Goal: Task Accomplishment & Management: Use online tool/utility

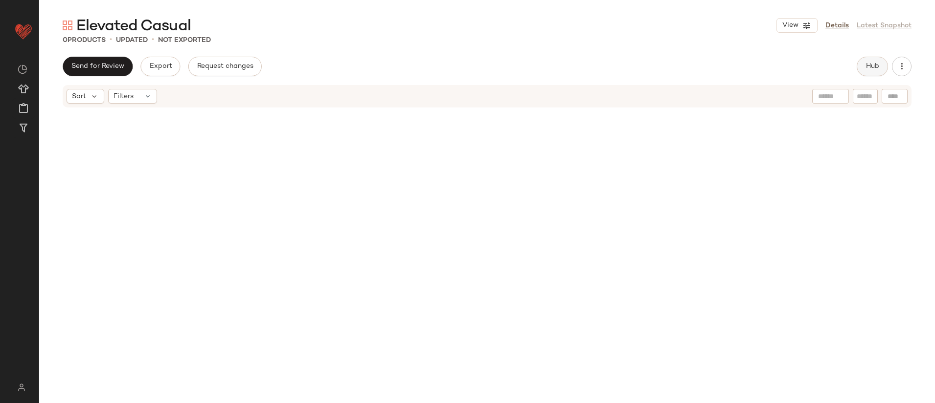
click at [871, 72] on button "Hub" at bounding box center [871, 67] width 31 height 20
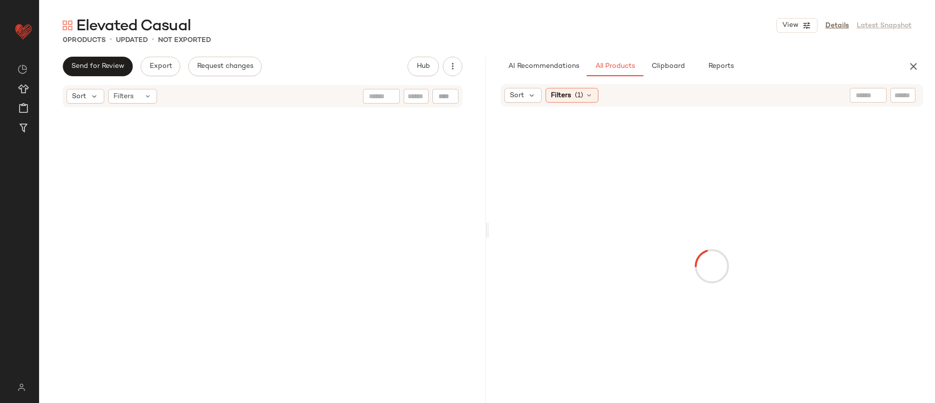
click at [863, 92] on input "text" at bounding box center [867, 95] width 25 height 10
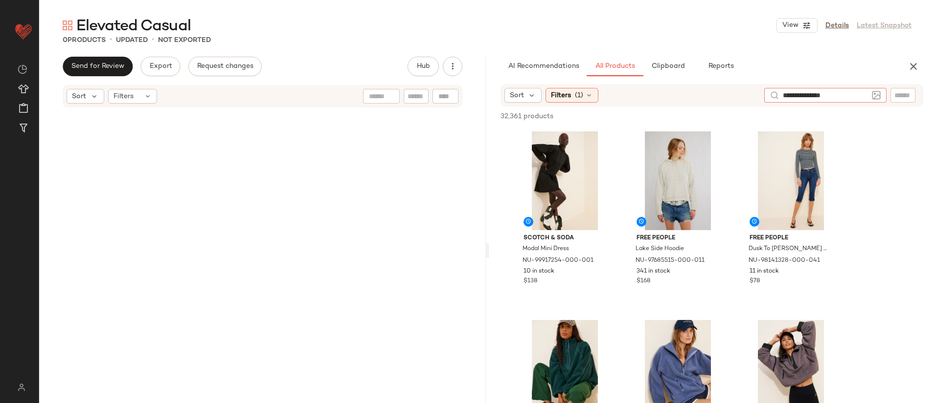
type input "**********"
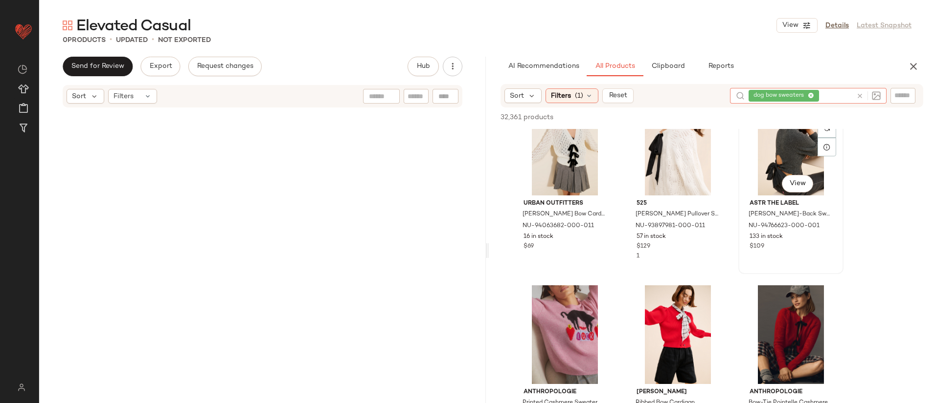
scroll to position [1638, 0]
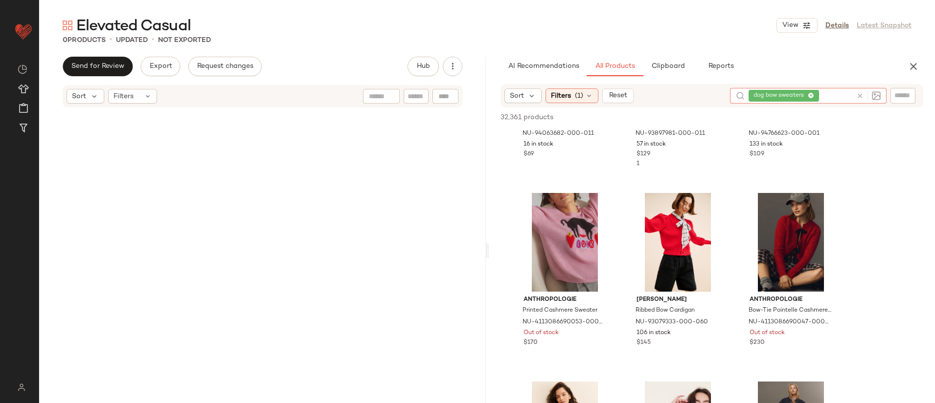
drag, startPoint x: 268, startPoint y: 176, endPoint x: 482, endPoint y: 259, distance: 229.8
click at [490, 298] on div "Send for Review Export Request changes Hub Sort Filters AI Recommendations All …" at bounding box center [486, 251] width 895 height 388
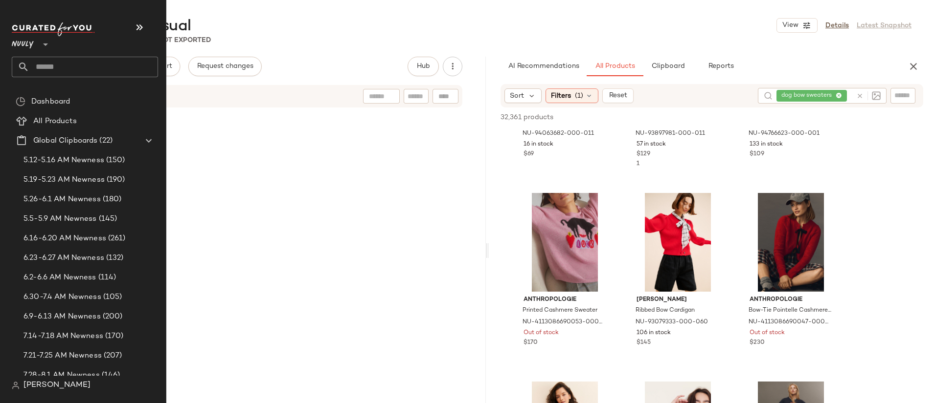
click at [94, 67] on input "text" at bounding box center [93, 67] width 129 height 21
click at [70, 65] on input "text" at bounding box center [93, 67] width 129 height 21
click at [65, 71] on input "text" at bounding box center [93, 67] width 129 height 21
type input "*"
click at [40, 44] on icon at bounding box center [46, 45] width 12 height 12
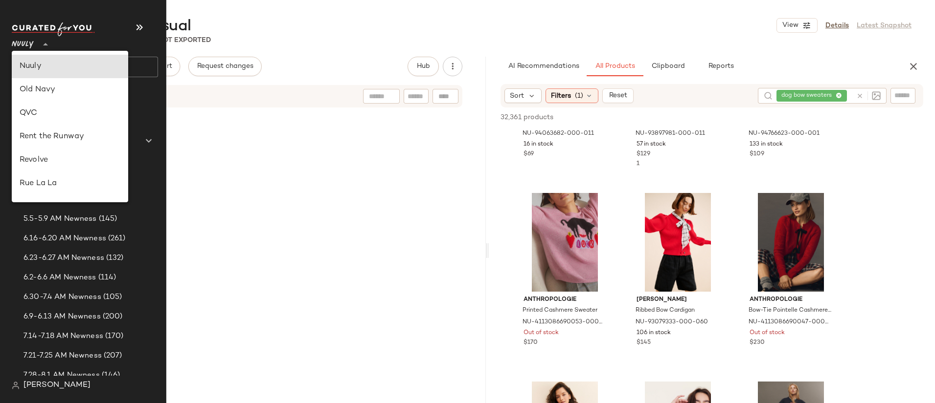
scroll to position [0, 0]
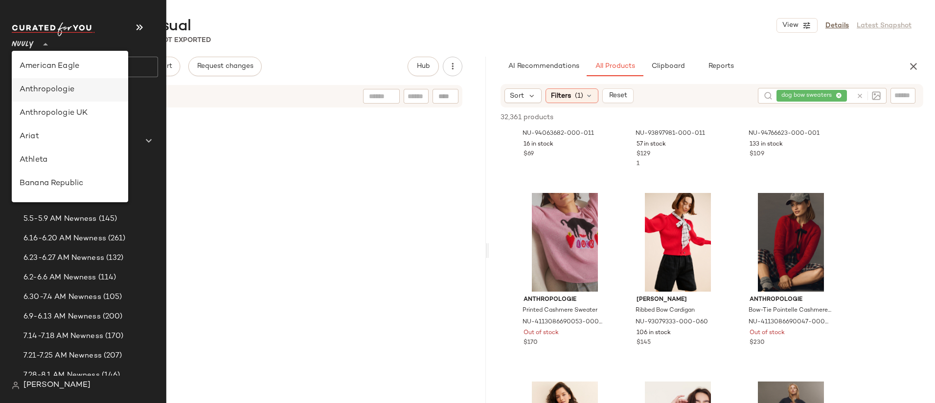
click at [89, 90] on div "Anthropologie" at bounding box center [70, 90] width 101 height 12
type input "**"
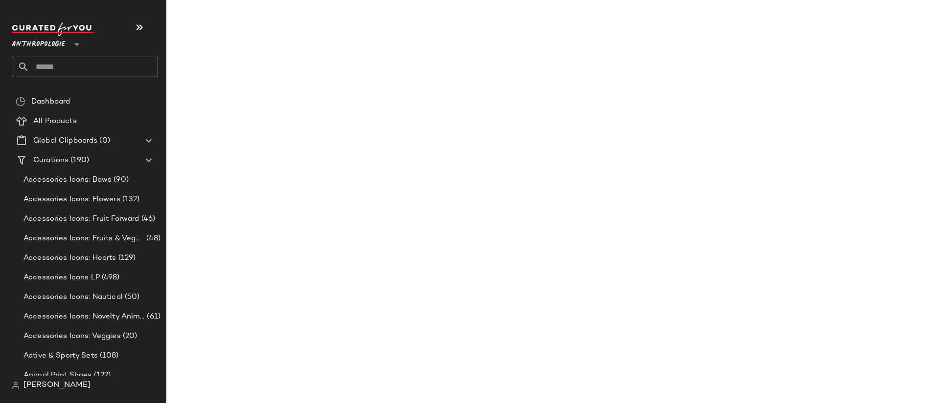
scroll to position [2393, 0]
click at [81, 69] on input "text" at bounding box center [93, 67] width 129 height 21
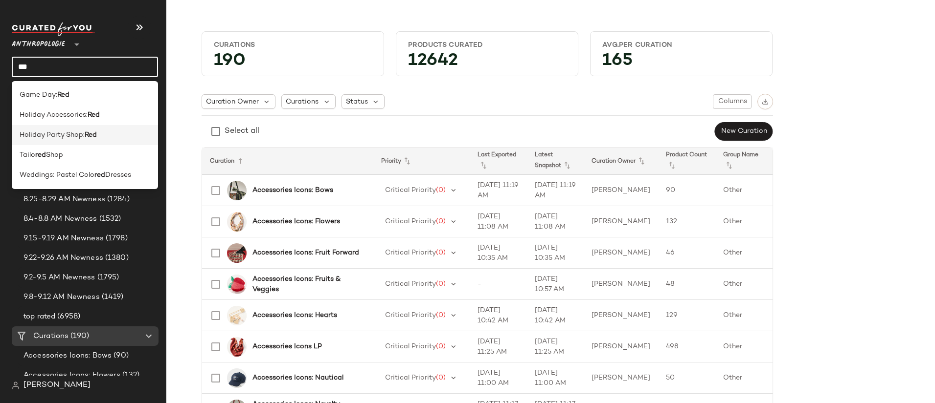
type input "***"
click at [93, 132] on b "Red" at bounding box center [91, 135] width 12 height 10
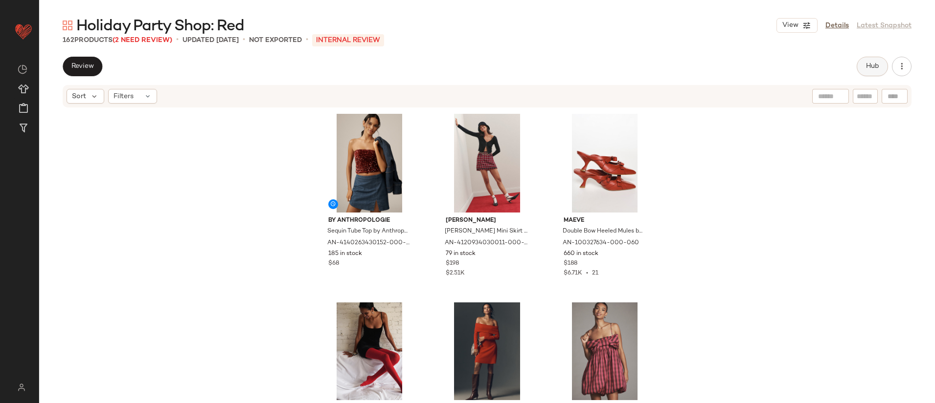
click at [878, 63] on span "Hub" at bounding box center [872, 67] width 14 height 8
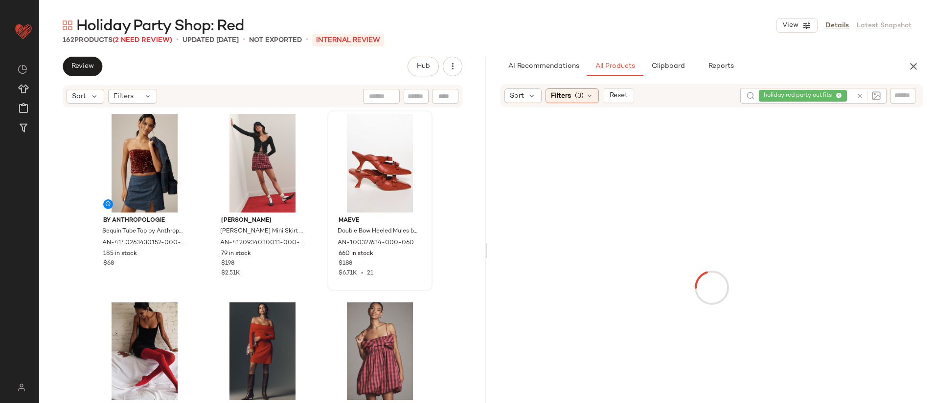
click at [860, 94] on icon at bounding box center [859, 95] width 7 height 7
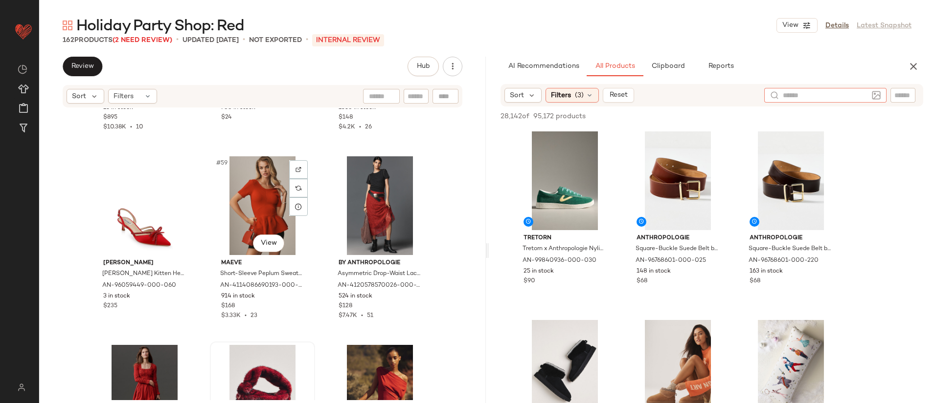
scroll to position [3472, 0]
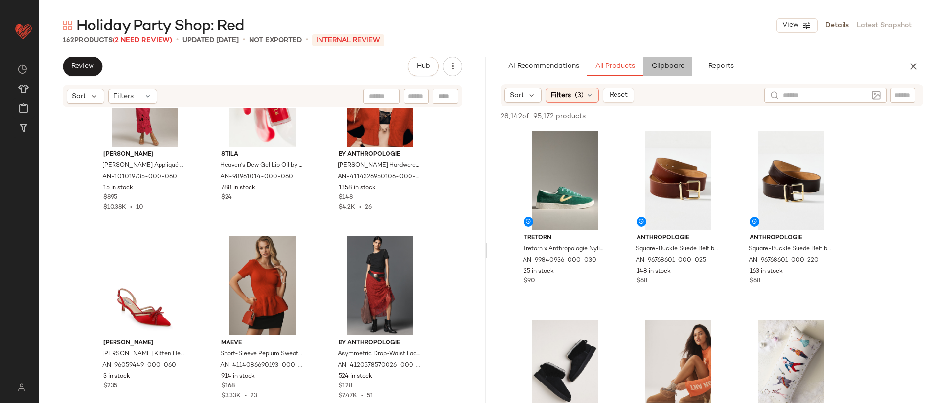
click at [676, 66] on span "Clipboard" at bounding box center [667, 67] width 34 height 8
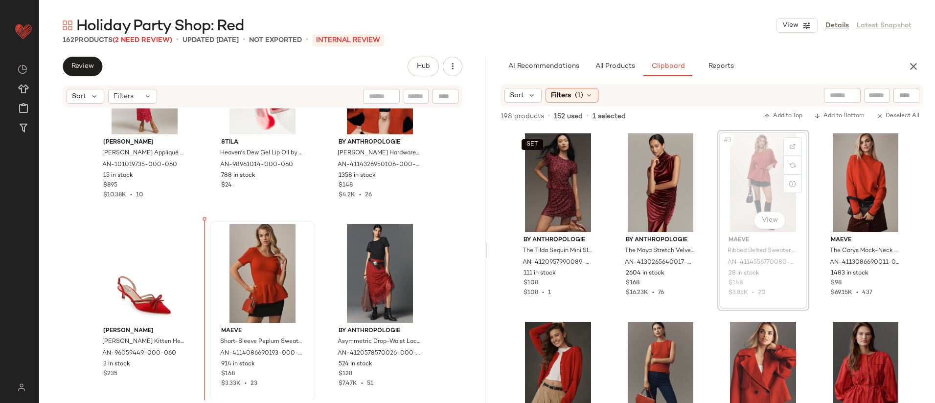
scroll to position [3484, 0]
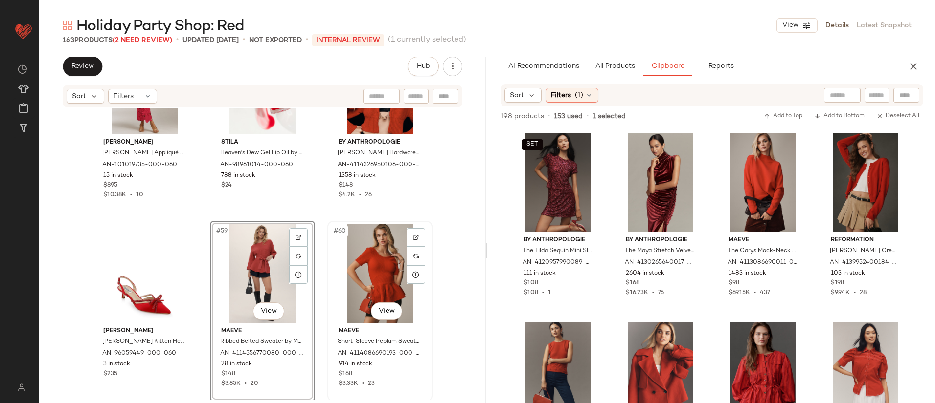
click at [374, 265] on div "#60 View" at bounding box center [380, 273] width 98 height 99
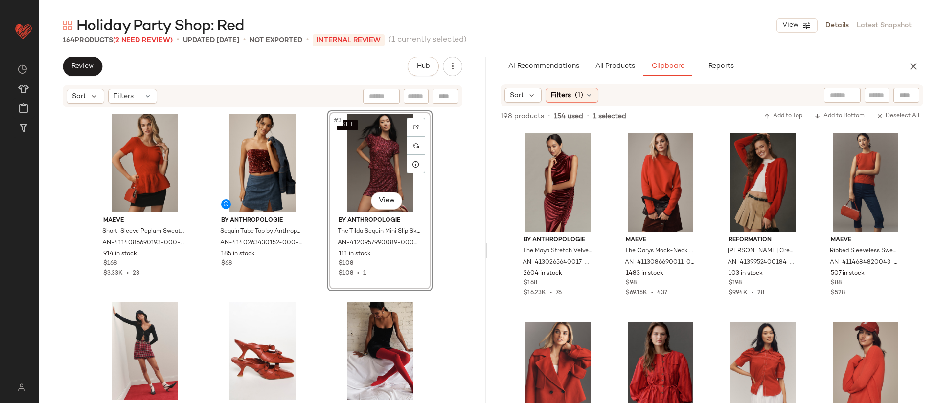
click at [356, 157] on div "SET #3 View" at bounding box center [380, 163] width 98 height 99
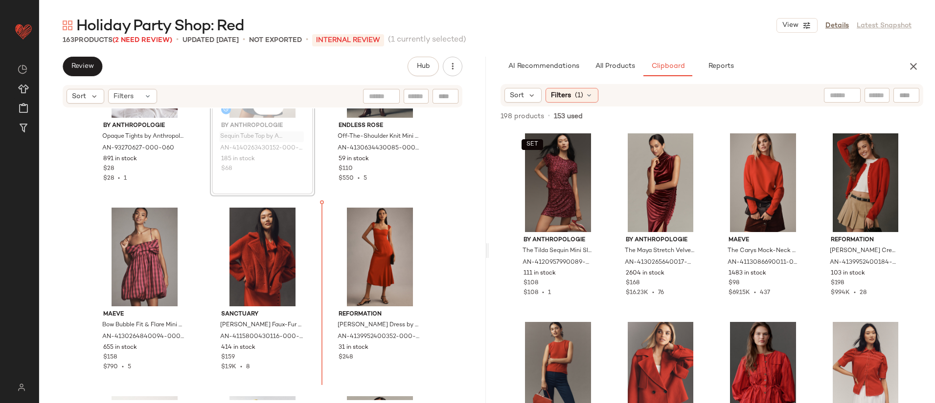
scroll to position [291, 0]
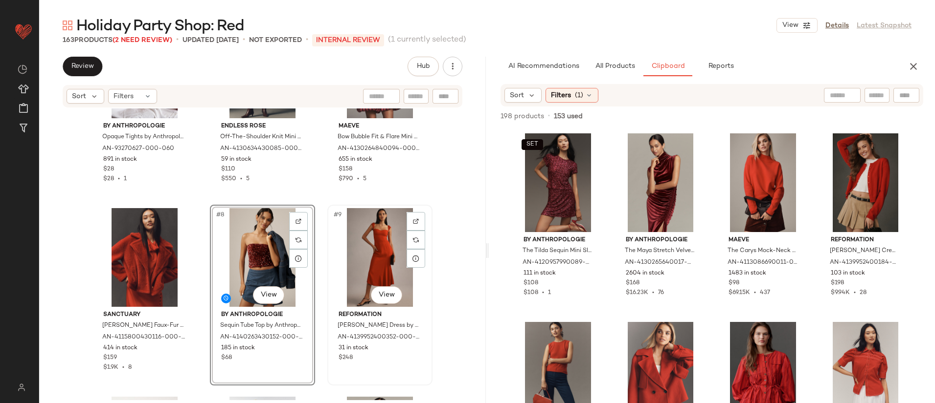
click at [359, 243] on div "#9 View" at bounding box center [380, 257] width 98 height 99
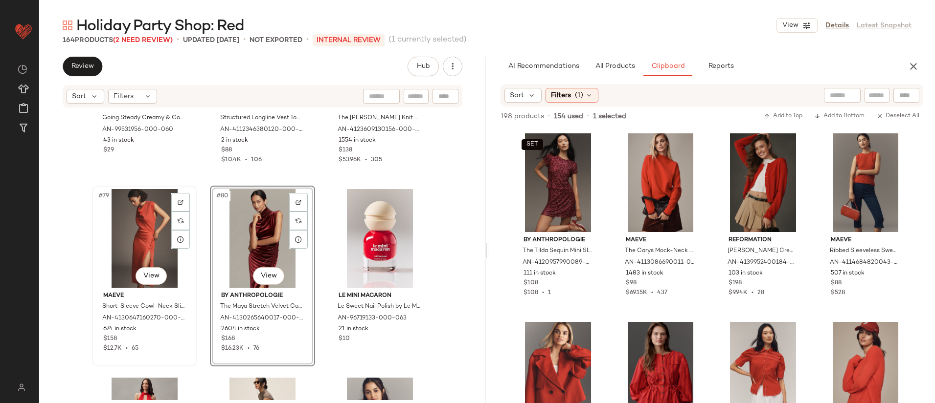
click at [122, 227] on div "#79 View" at bounding box center [144, 238] width 98 height 99
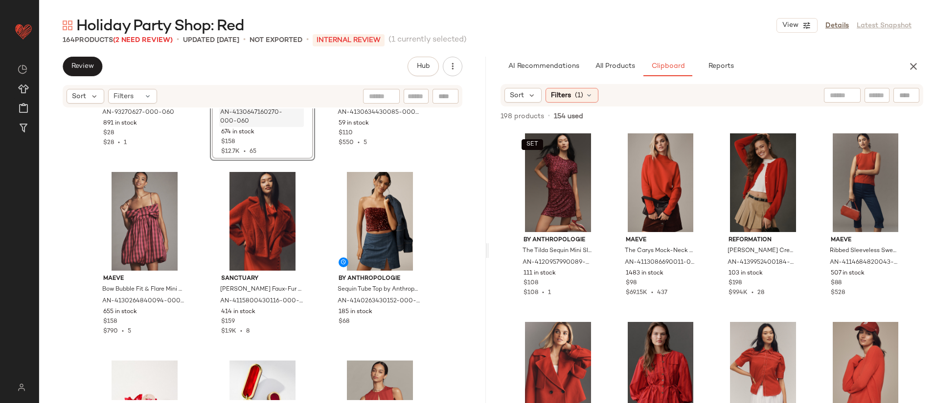
scroll to position [251, 0]
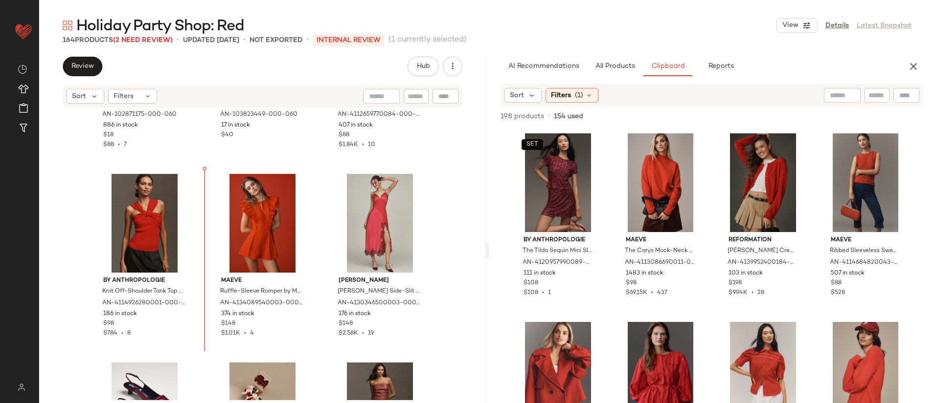
scroll to position [703, 0]
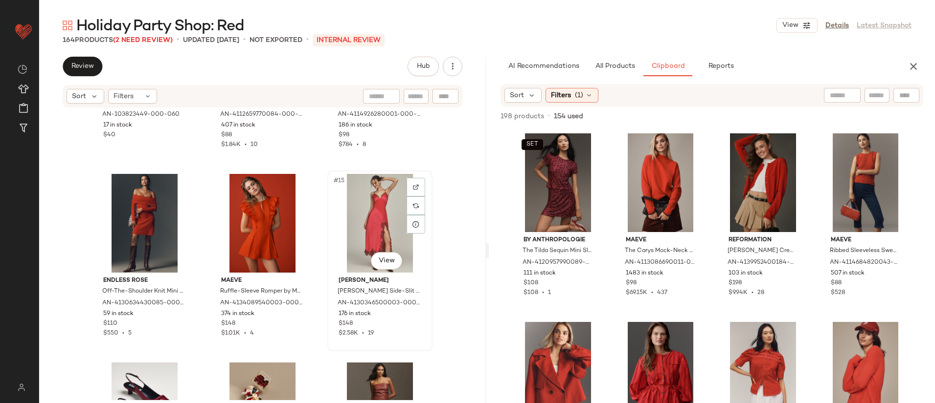
click at [359, 218] on div "#15 View" at bounding box center [380, 223] width 98 height 99
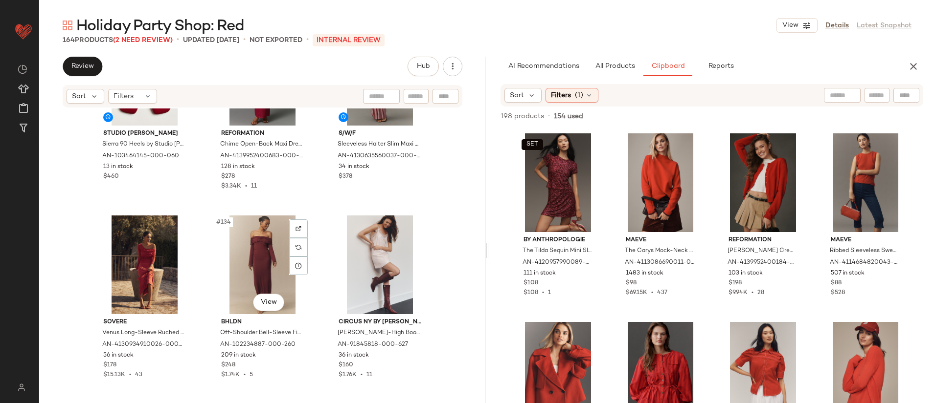
scroll to position [8219, 0]
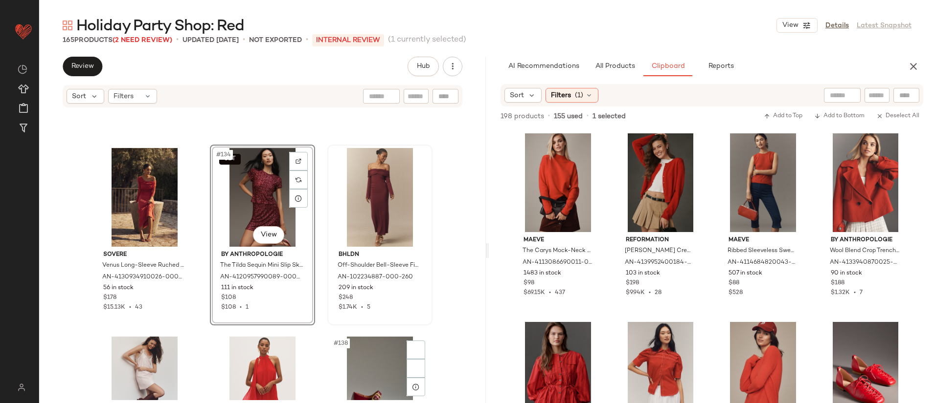
scroll to position [8400, 0]
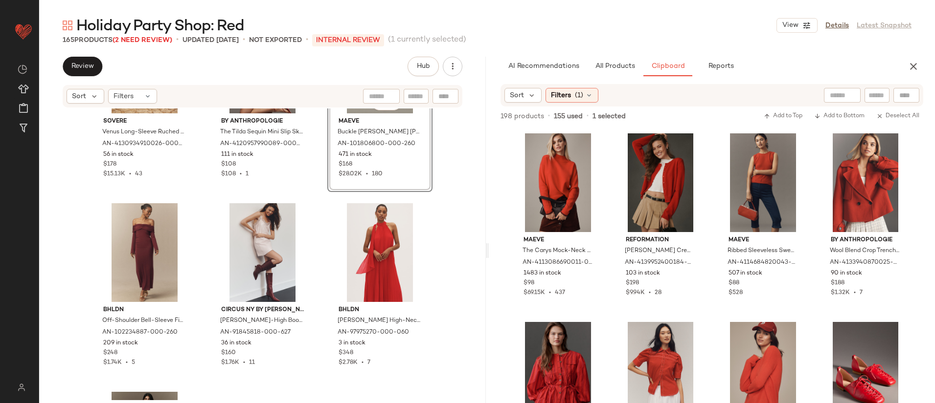
scroll to position [8425, 0]
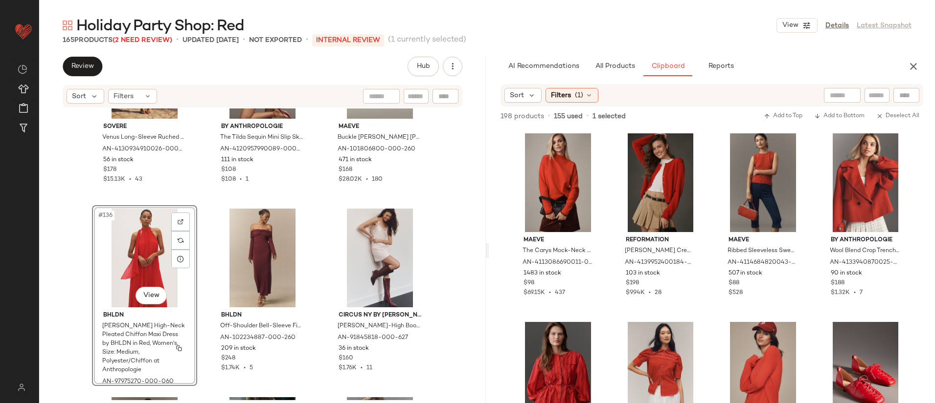
scroll to position [8406, 0]
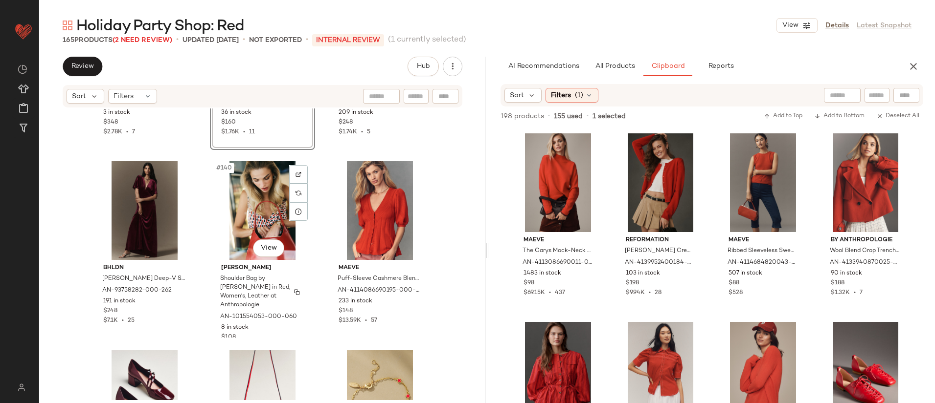
scroll to position [8645, 0]
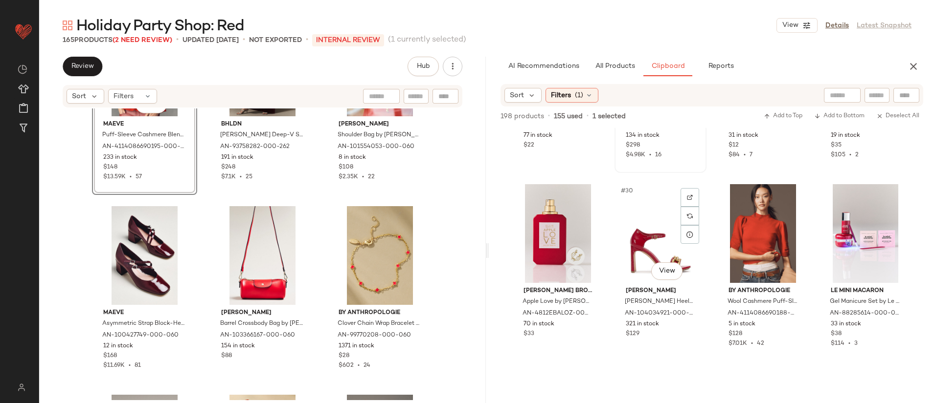
scroll to position [1361, 0]
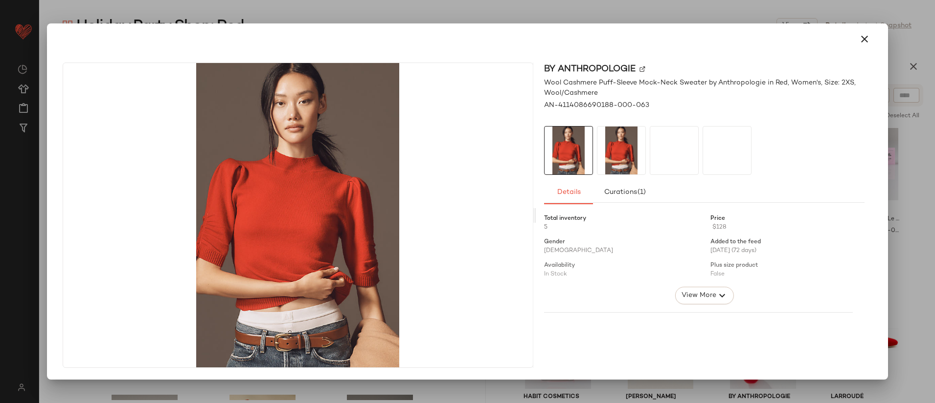
drag, startPoint x: 745, startPoint y: 176, endPoint x: 204, endPoint y: 274, distance: 549.8
click at [418, 17] on div at bounding box center [467, 201] width 935 height 403
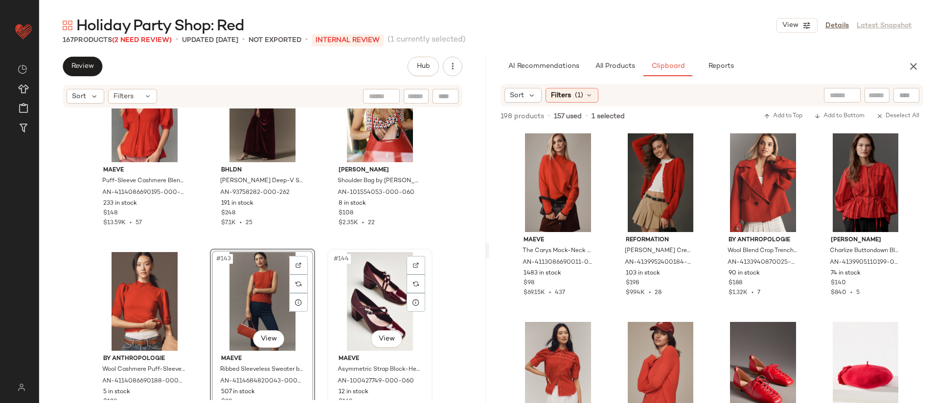
scroll to position [8753, 0]
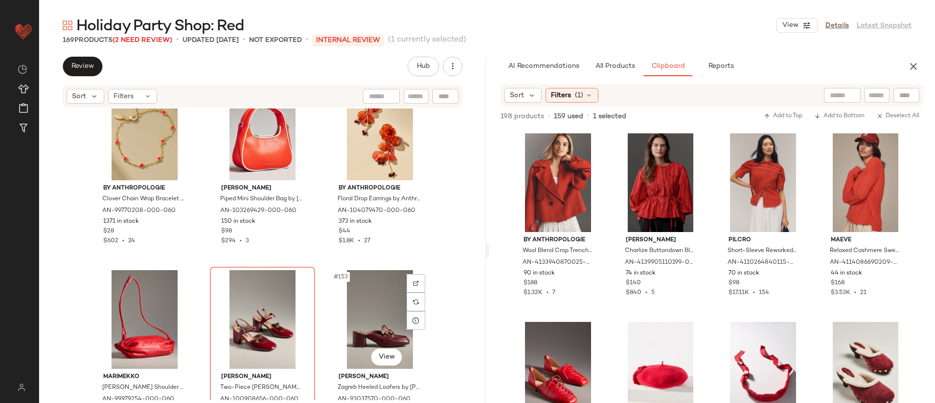
scroll to position [9315, 0]
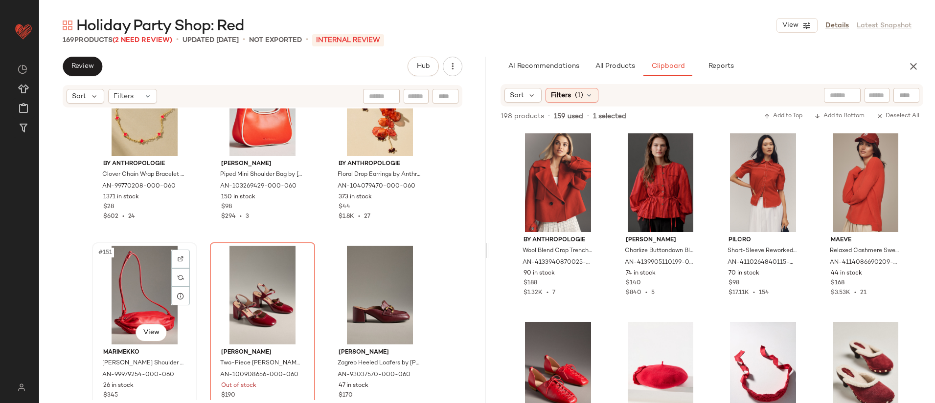
click at [136, 307] on div "#151 View" at bounding box center [144, 295] width 98 height 99
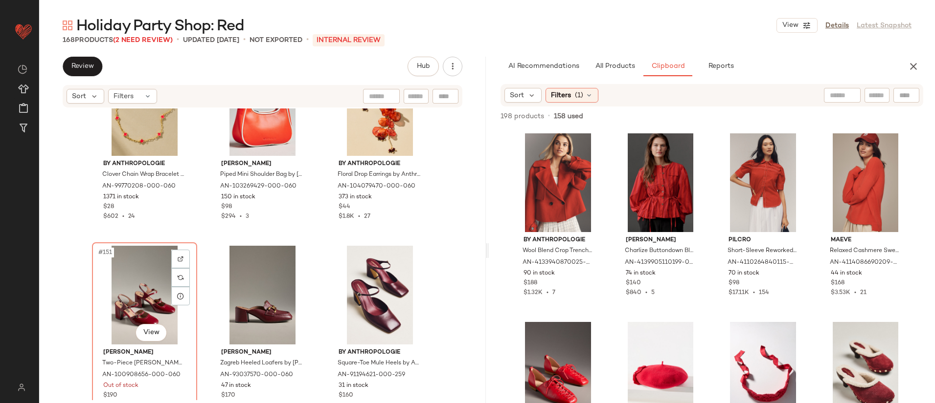
click at [135, 294] on div "#151 View" at bounding box center [144, 295] width 98 height 99
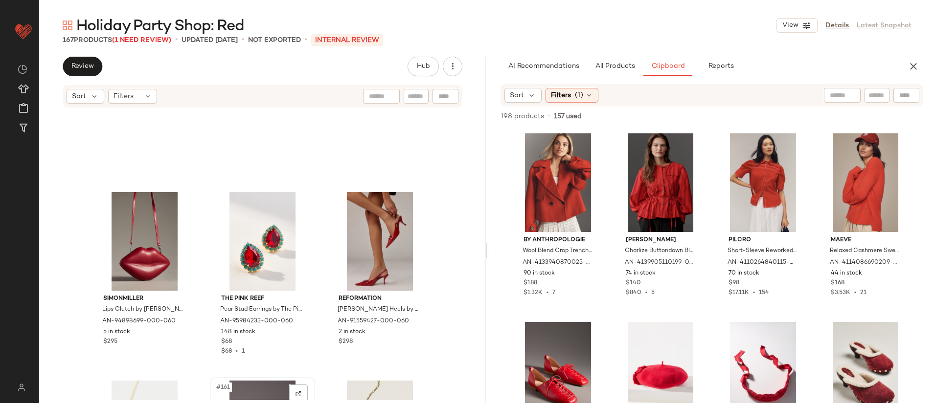
scroll to position [9703, 0]
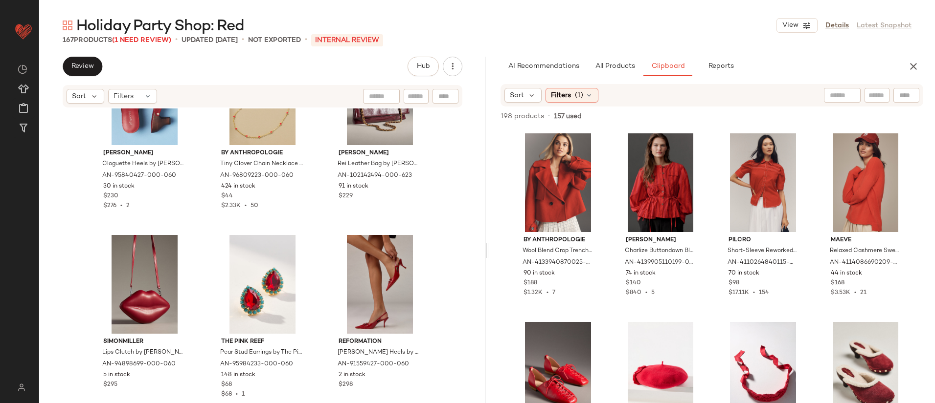
click at [319, 262] on div "Jeffrey Campbell Cloguette Heels by Jeffrey Campbell in Red, Women's, Size: 7, …" at bounding box center [262, 255] width 447 height 292
click at [255, 291] on div "#158 View" at bounding box center [262, 284] width 98 height 99
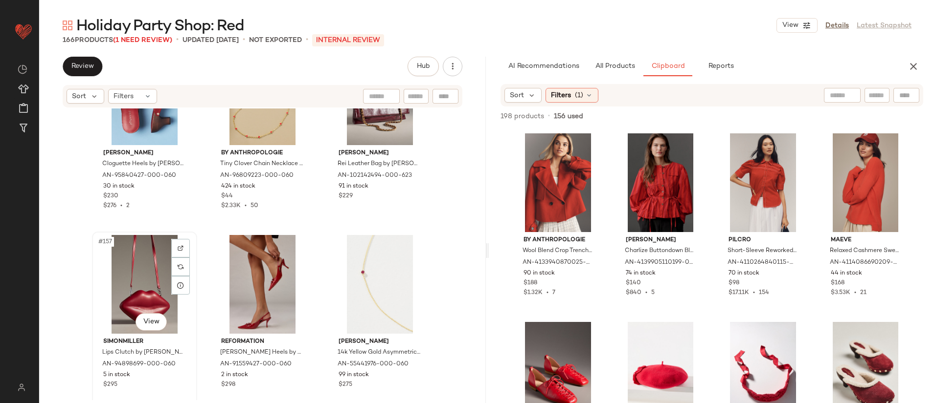
click at [137, 290] on div "#157 View" at bounding box center [144, 284] width 98 height 99
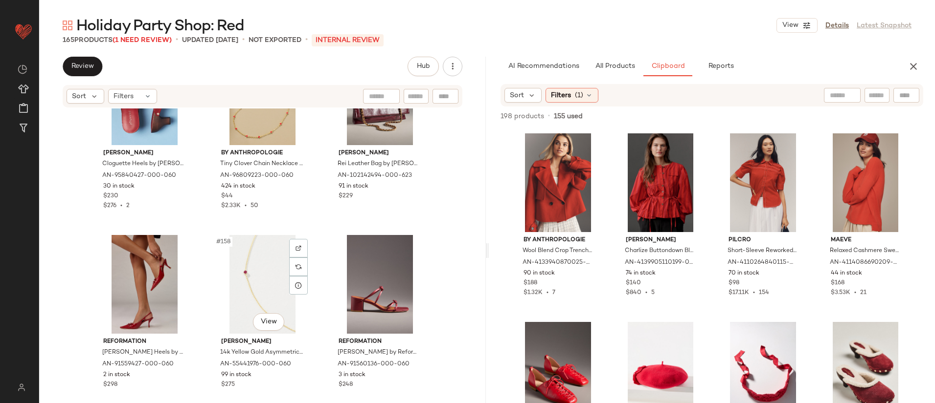
scroll to position [9883, 0]
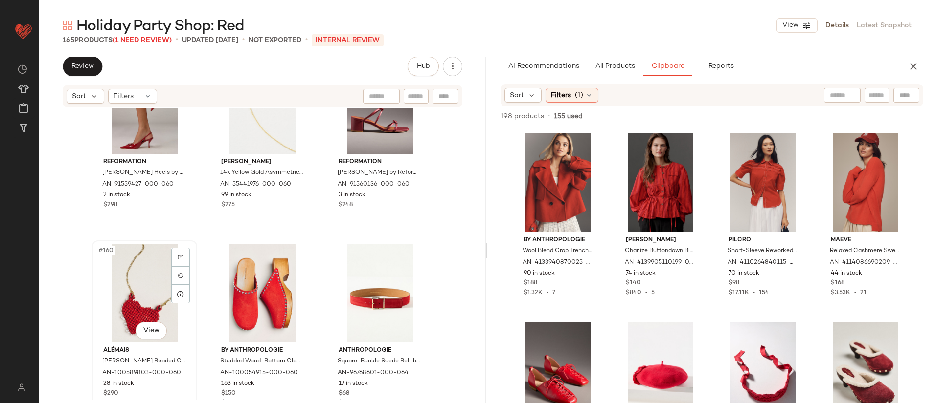
click at [145, 303] on div "#160 View" at bounding box center [144, 293] width 98 height 99
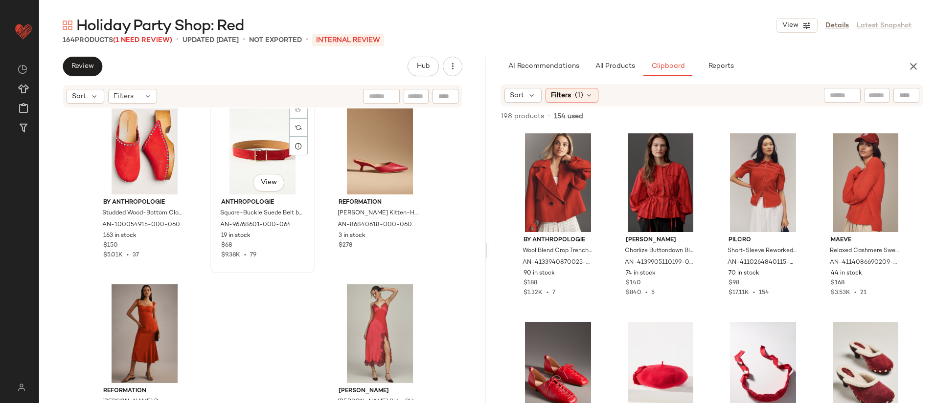
scroll to position [10042, 0]
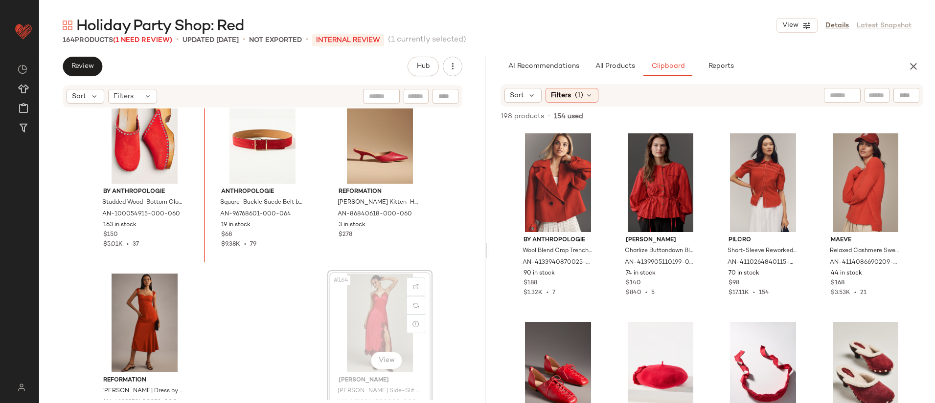
scroll to position [10039, 0]
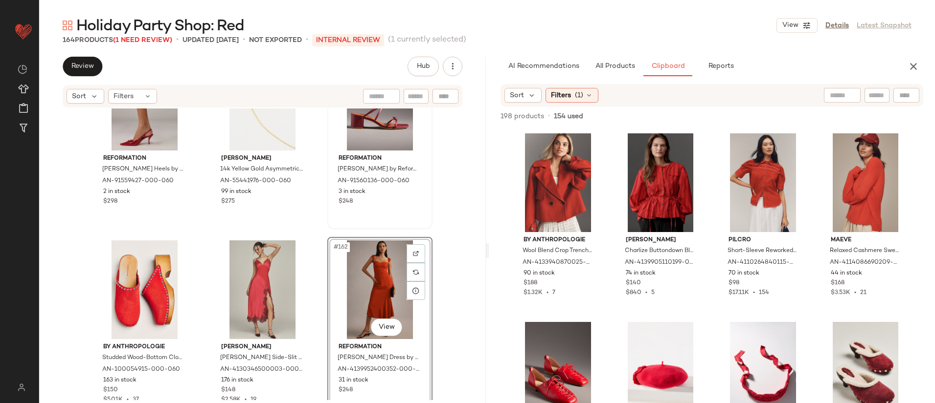
scroll to position [9853, 0]
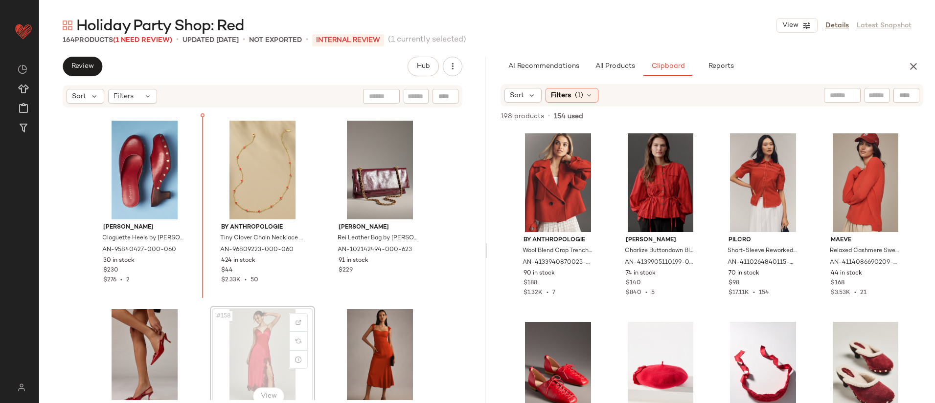
scroll to position [9627, 0]
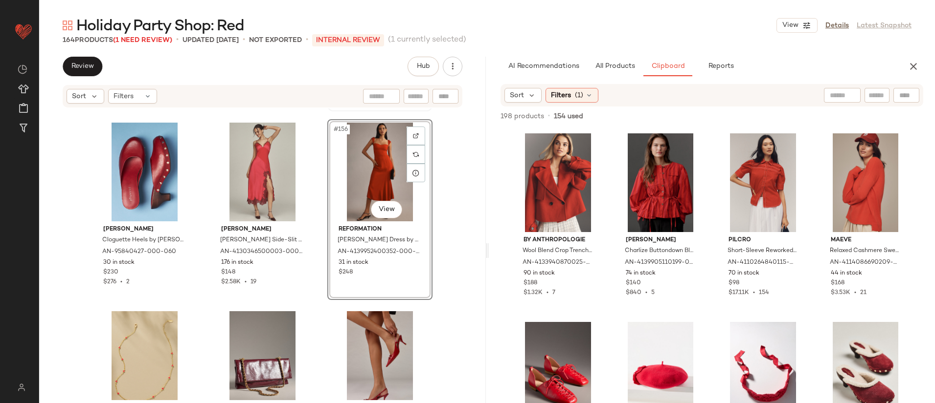
scroll to position [9435, 0]
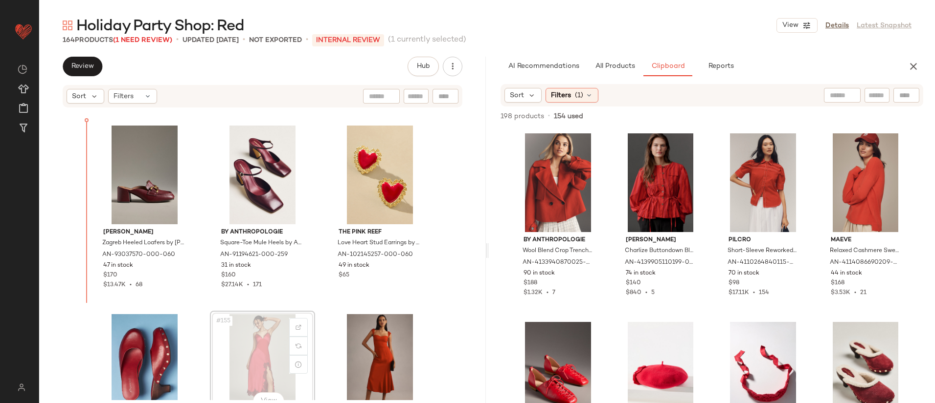
scroll to position [9436, 0]
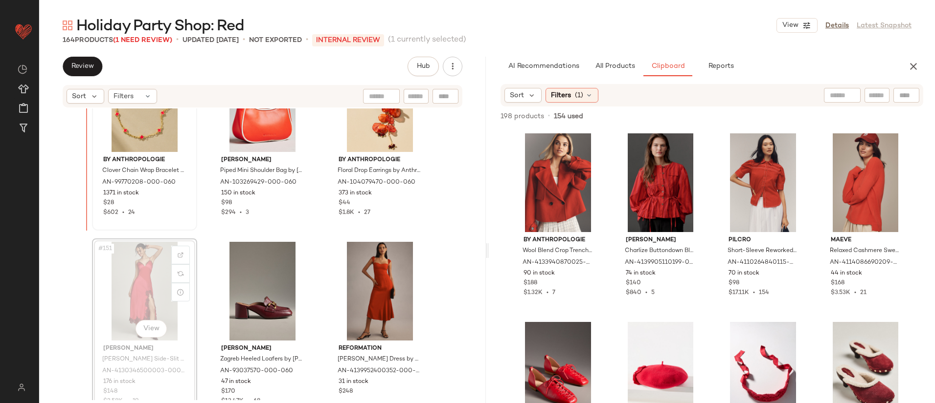
scroll to position [9314, 0]
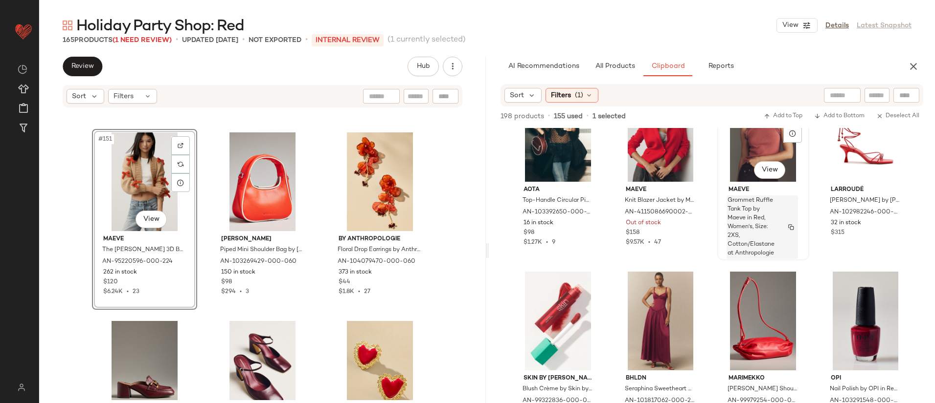
scroll to position [1049, 0]
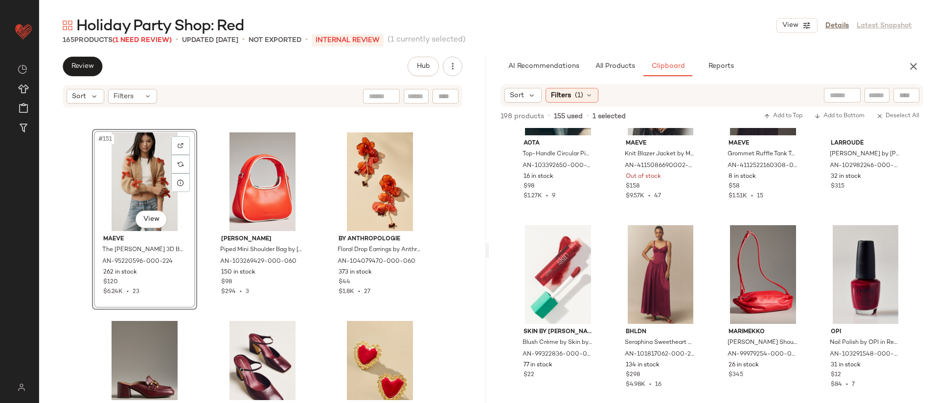
click at [114, 191] on div "#151 View" at bounding box center [144, 182] width 98 height 99
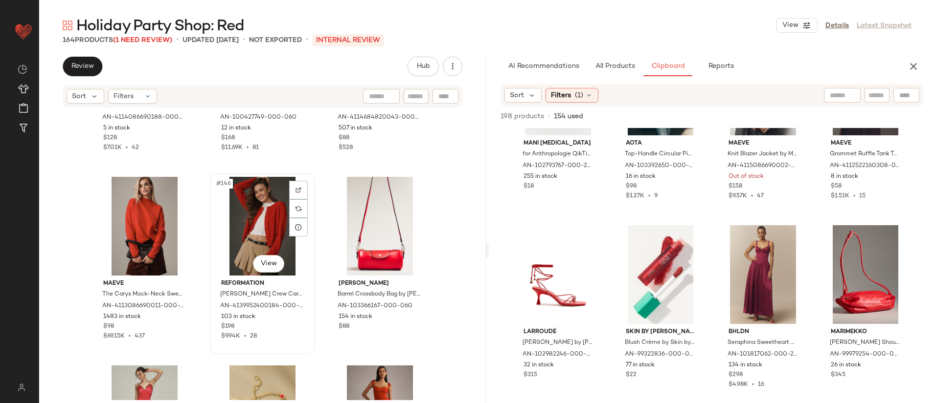
scroll to position [9005, 0]
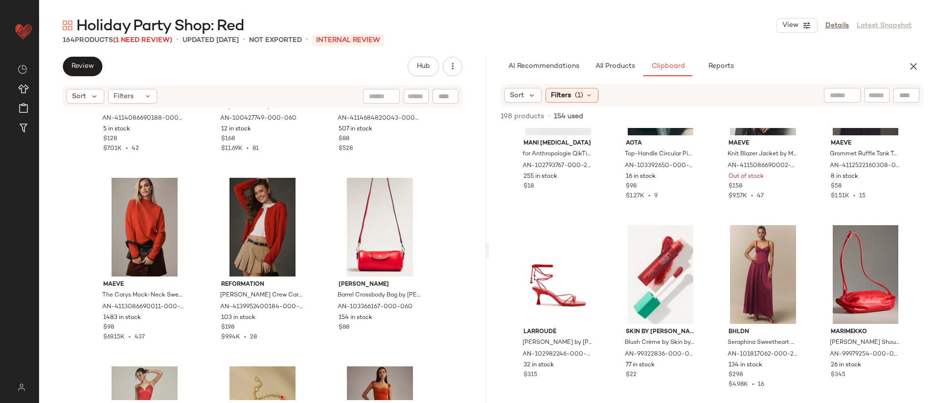
click at [415, 95] on input "text" at bounding box center [415, 96] width 17 height 10
type input "****"
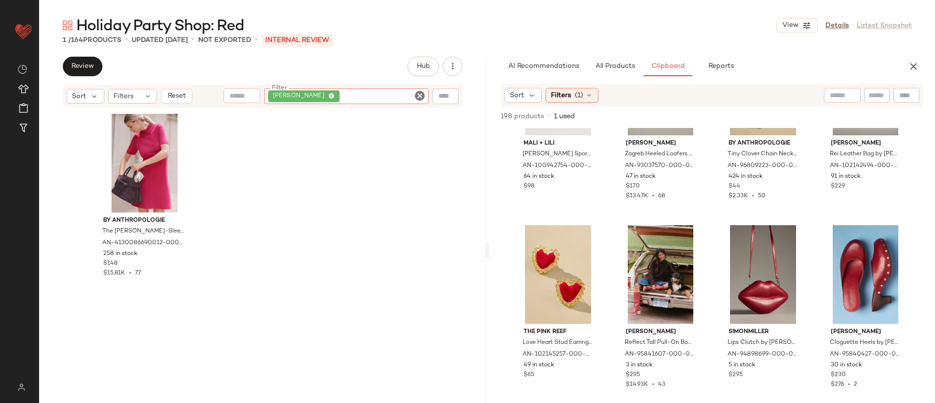
click at [422, 95] on icon "Clear Filter" at bounding box center [420, 96] width 12 height 12
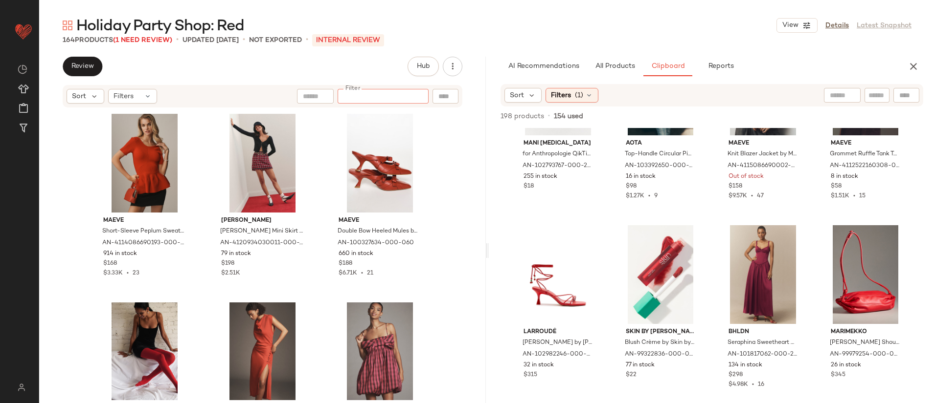
click at [315, 288] on div "Maeve Short-Sleeve Peplum Sweater by Maeve in Red, Women's, Size: L P, Polyeste…" at bounding box center [262, 256] width 340 height 290
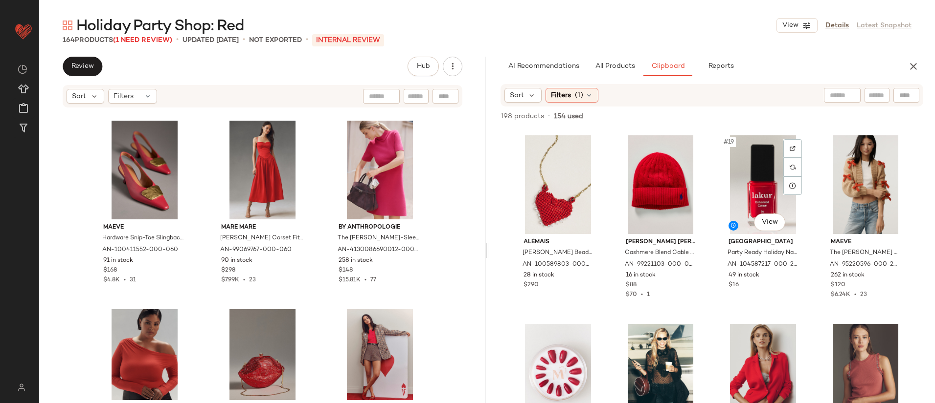
scroll to position [775, 0]
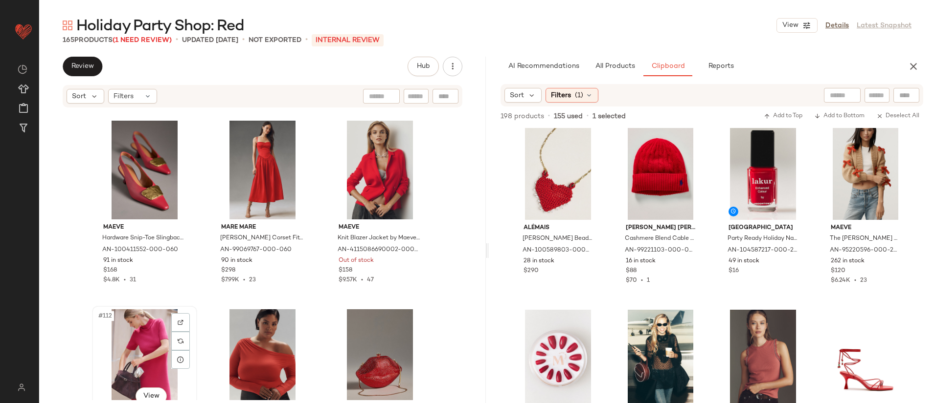
click at [147, 350] on div "#112 View" at bounding box center [144, 359] width 98 height 99
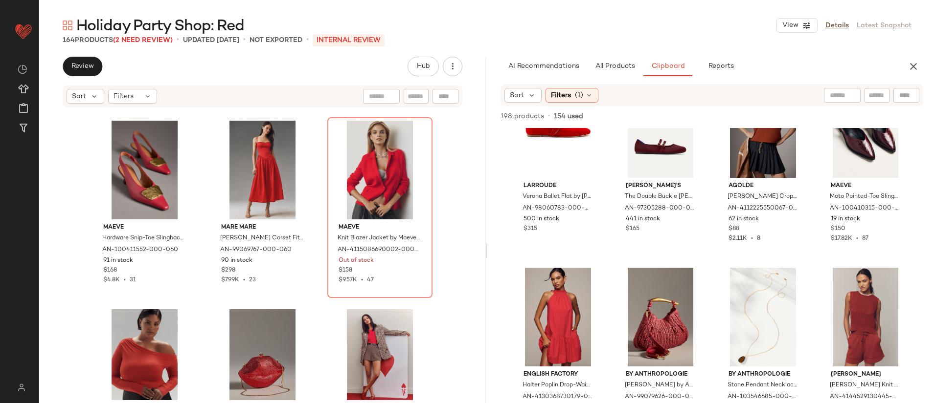
scroll to position [1762, 0]
click at [317, 131] on div "Hutch Virginia Sleeveless Sweetheart A-Line Maxi Dress by Hutch in Red, Women's…" at bounding box center [262, 255] width 447 height 292
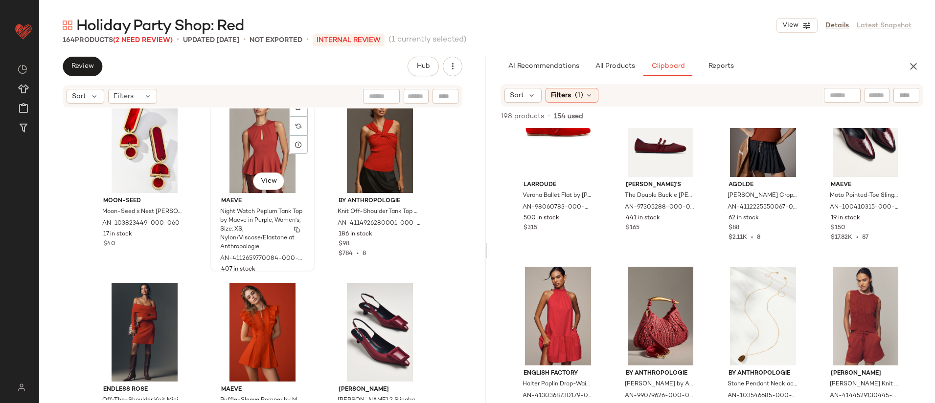
scroll to position [596, 0]
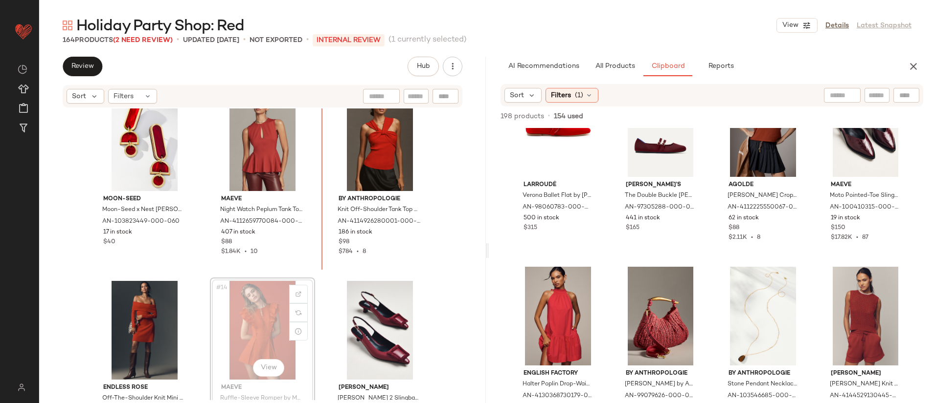
scroll to position [585, 0]
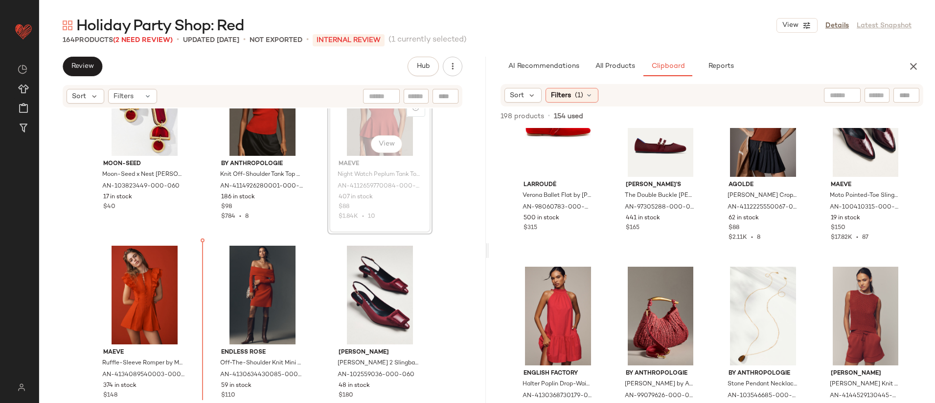
scroll to position [632, 0]
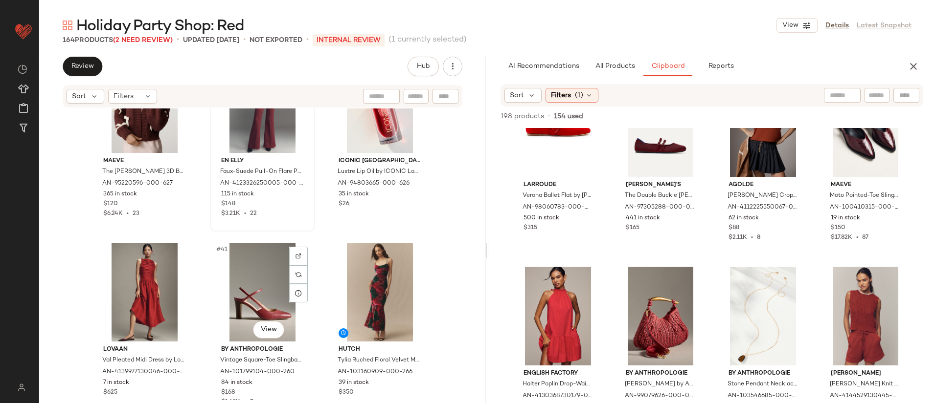
scroll to position [2597, 0]
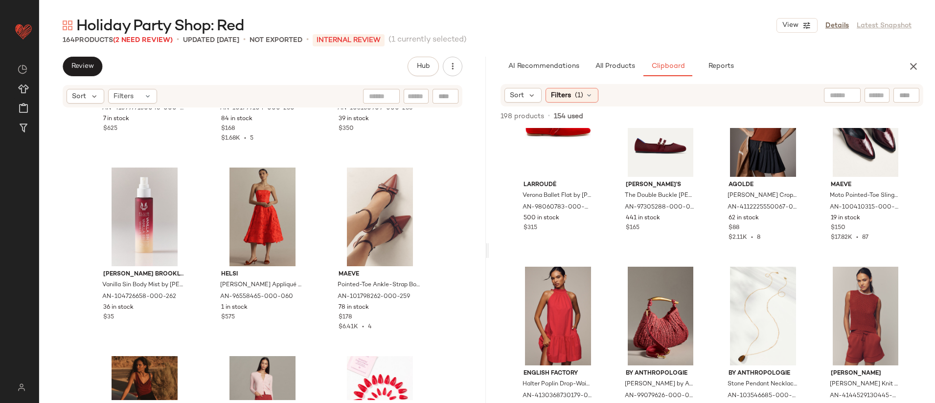
drag, startPoint x: 370, startPoint y: 163, endPoint x: 928, endPoint y: 242, distance: 563.0
click at [81, 61] on button "Review" at bounding box center [83, 67] width 40 height 20
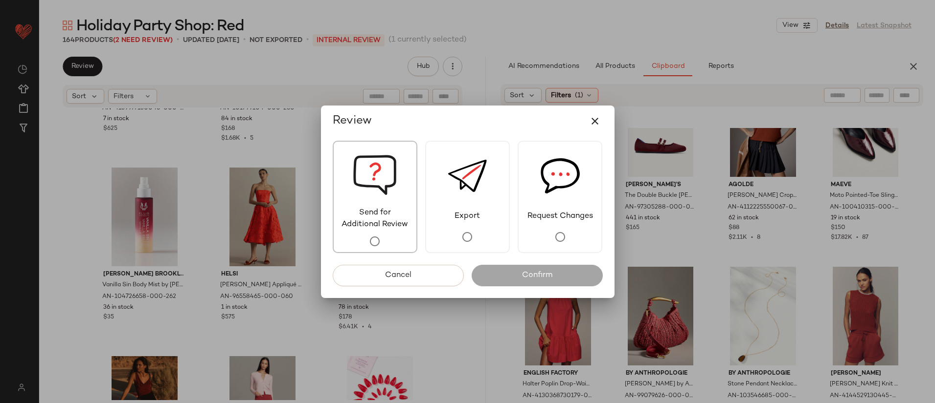
click at [355, 224] on span "Send for Additional Review" at bounding box center [375, 218] width 83 height 23
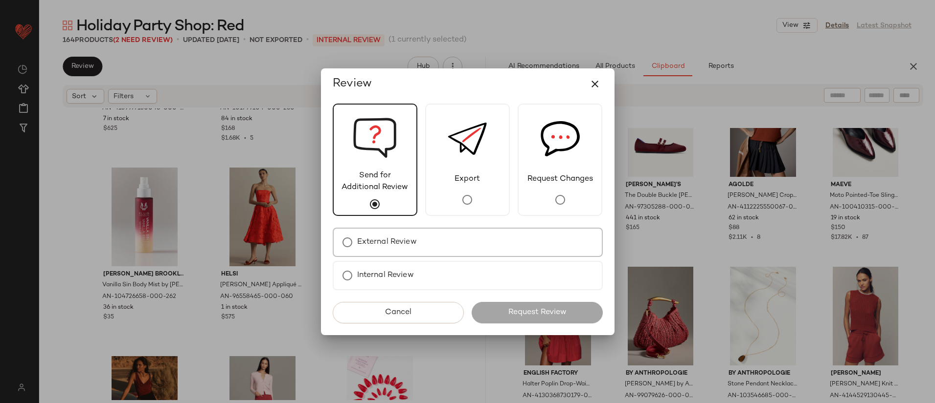
click at [436, 238] on div "External Review" at bounding box center [468, 242] width 270 height 29
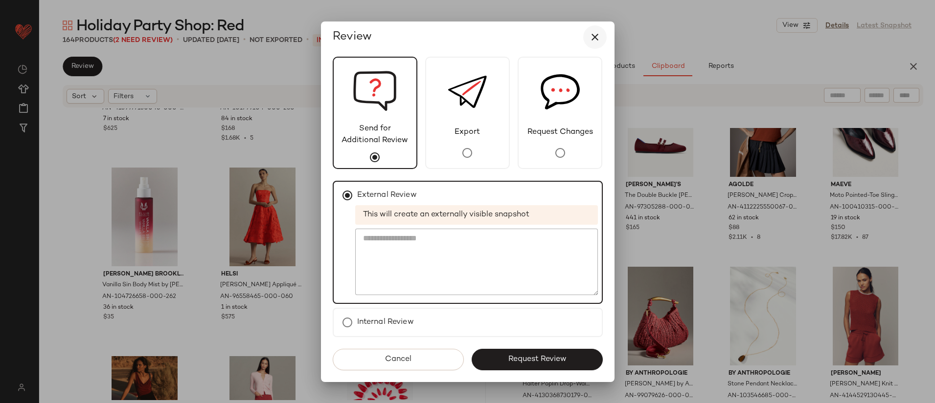
click at [599, 42] on icon "button" at bounding box center [595, 37] width 12 height 12
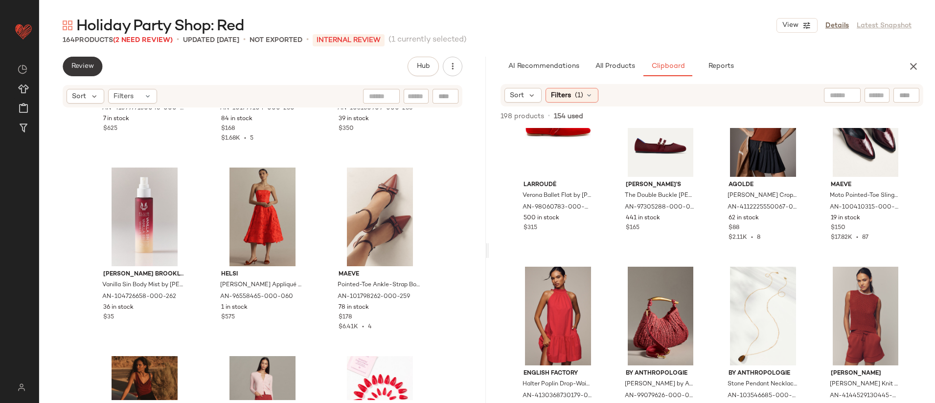
click at [81, 70] on span "Review" at bounding box center [82, 67] width 23 height 8
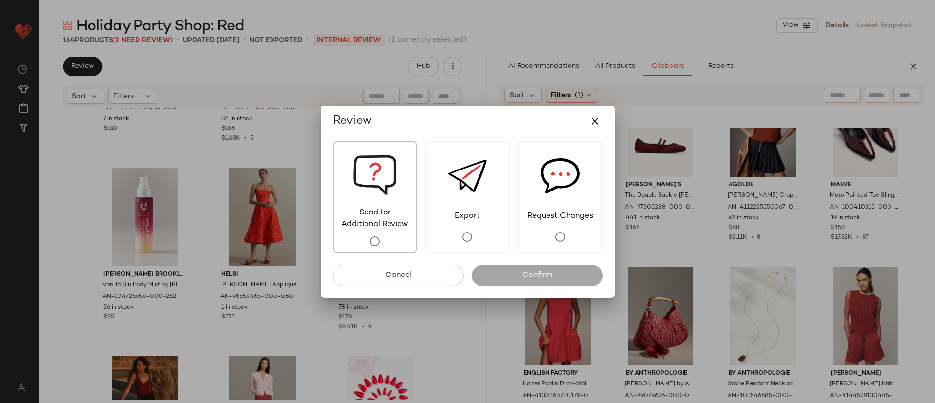
click at [353, 228] on span "Send for Additional Review" at bounding box center [375, 218] width 83 height 23
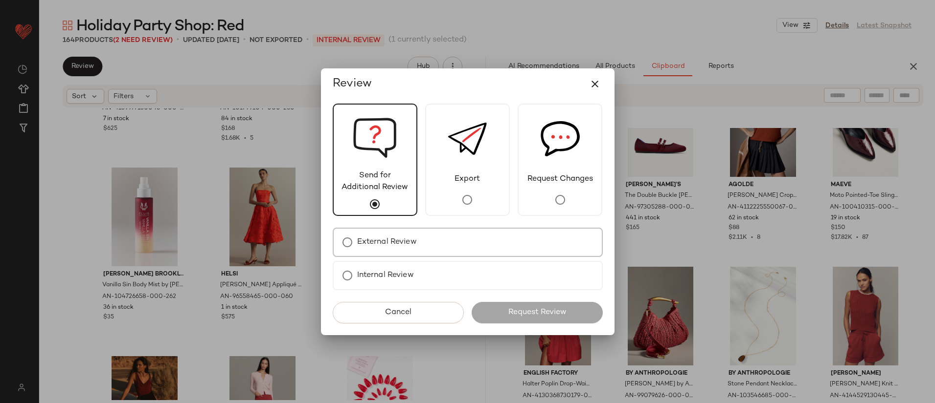
click at [465, 238] on div "External Review" at bounding box center [468, 242] width 270 height 29
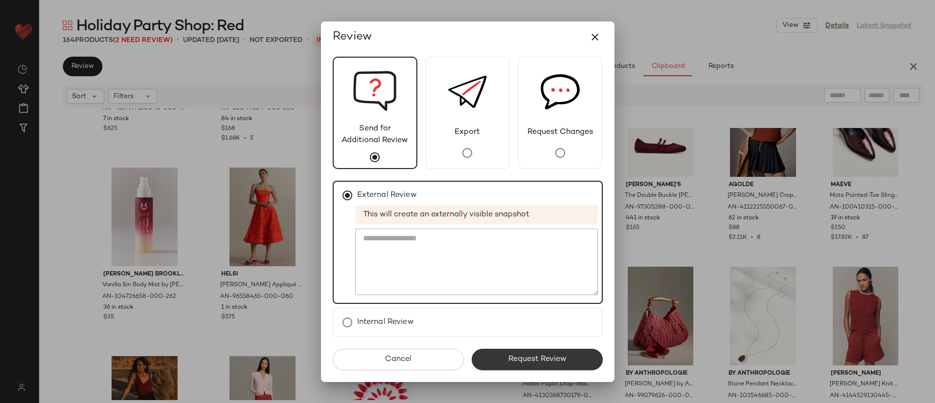
click at [536, 361] on span "Request Review" at bounding box center [536, 359] width 59 height 9
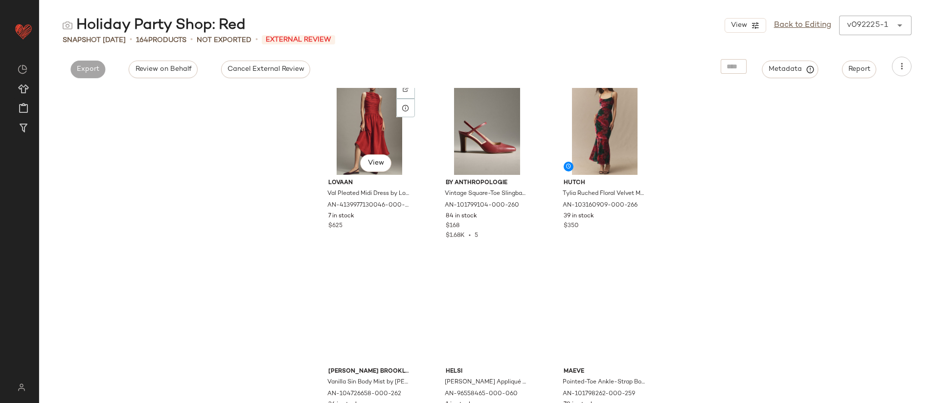
scroll to position [2492, 0]
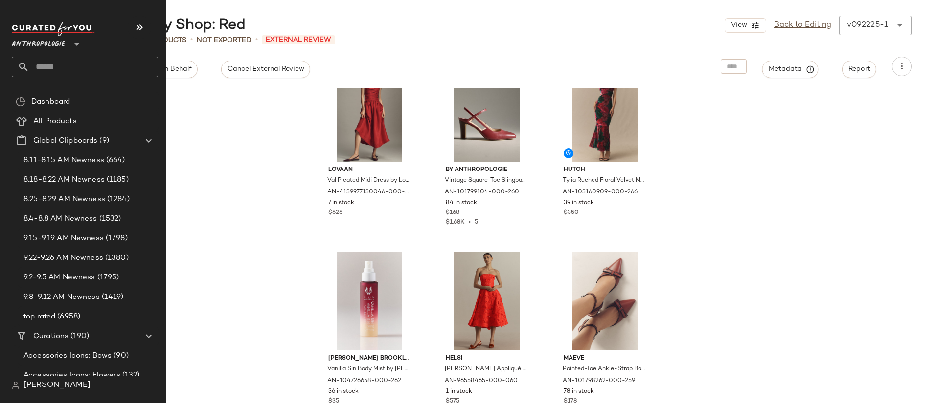
click at [45, 65] on input "text" at bounding box center [93, 67] width 129 height 21
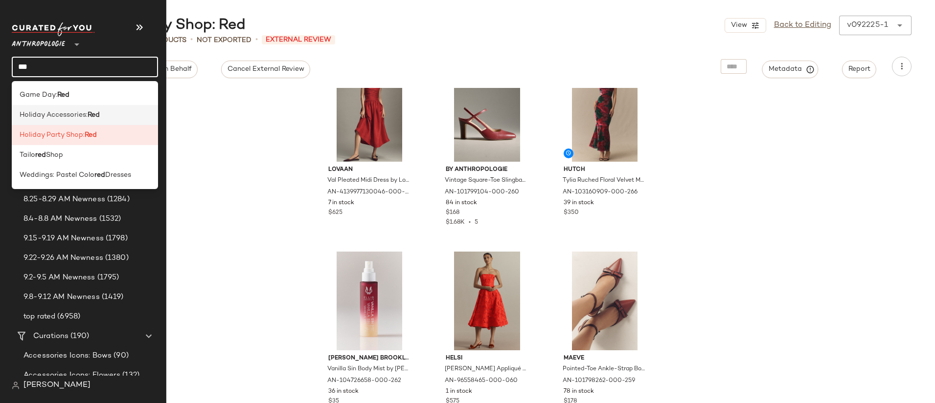
type input "***"
click at [66, 119] on span "Holiday Accessories:" at bounding box center [54, 115] width 68 height 10
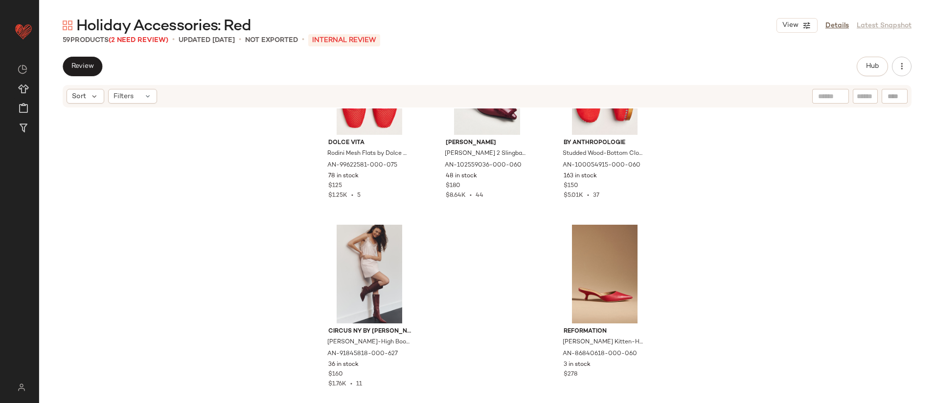
scroll to position [3486, 0]
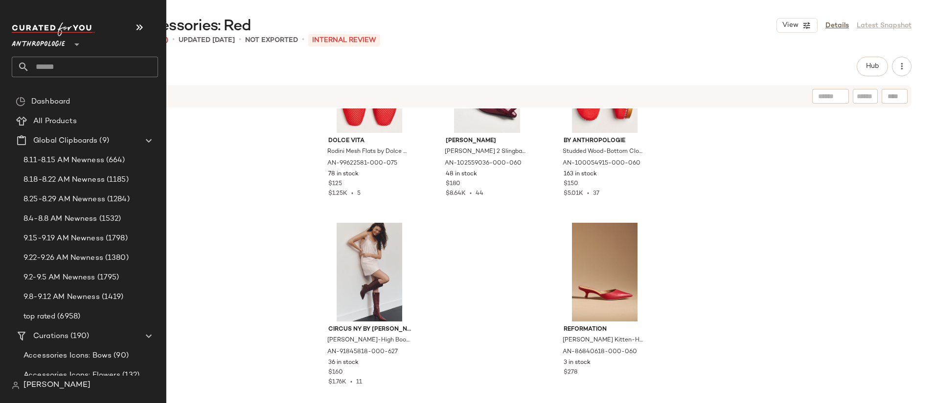
click at [74, 59] on input "text" at bounding box center [93, 67] width 129 height 21
type input "***"
click at [136, 30] on icon "button" at bounding box center [140, 28] width 12 height 12
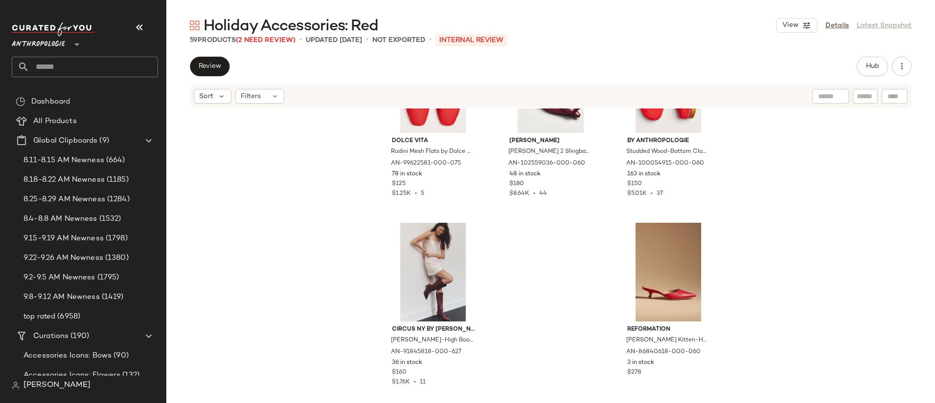
click at [66, 67] on input "text" at bounding box center [93, 67] width 129 height 21
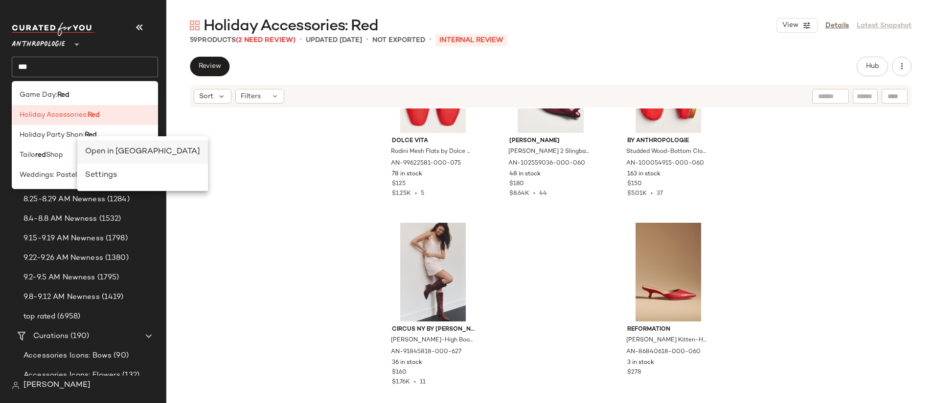
click at [118, 156] on div "Open in Split View" at bounding box center [142, 152] width 115 height 12
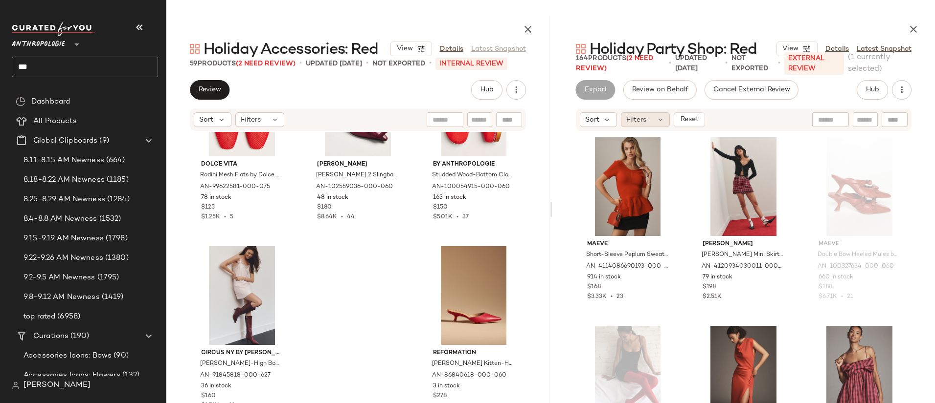
click at [655, 121] on div "Filters" at bounding box center [645, 119] width 49 height 15
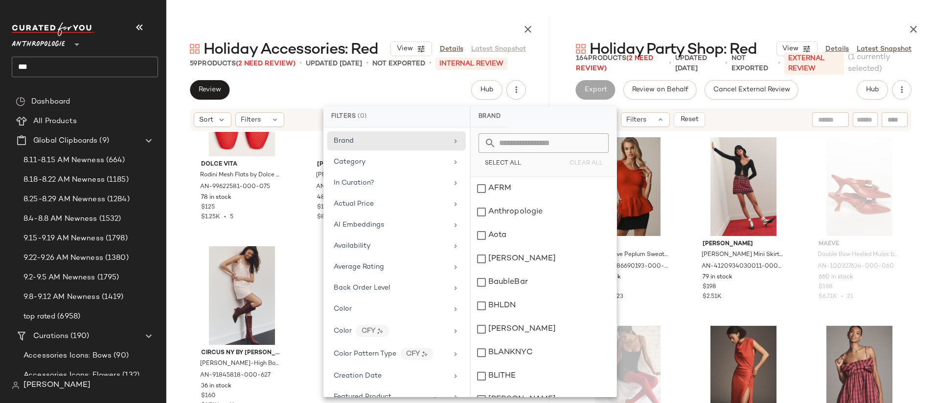
click at [793, 155] on div "Maeve Short-Sleeve Peplum Sweater by Maeve in Red, Women's, Size: L P, Polyeste…" at bounding box center [744, 279] width 336 height 290
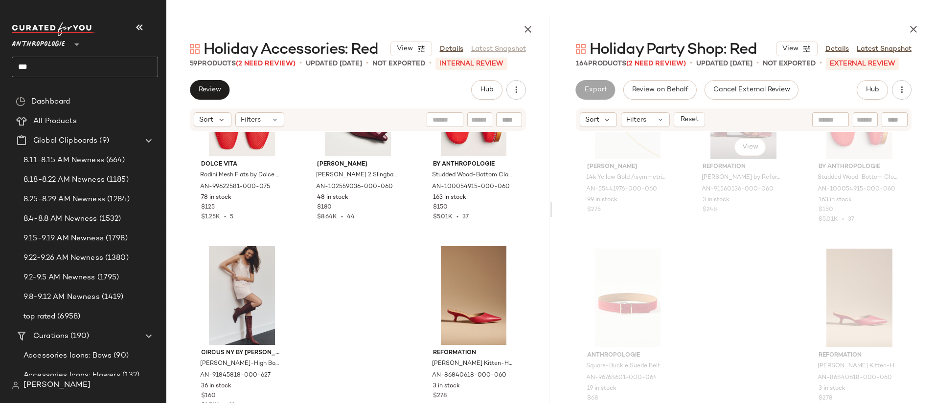
scroll to position [10093, 0]
click at [222, 89] on button "Review" at bounding box center [210, 90] width 40 height 20
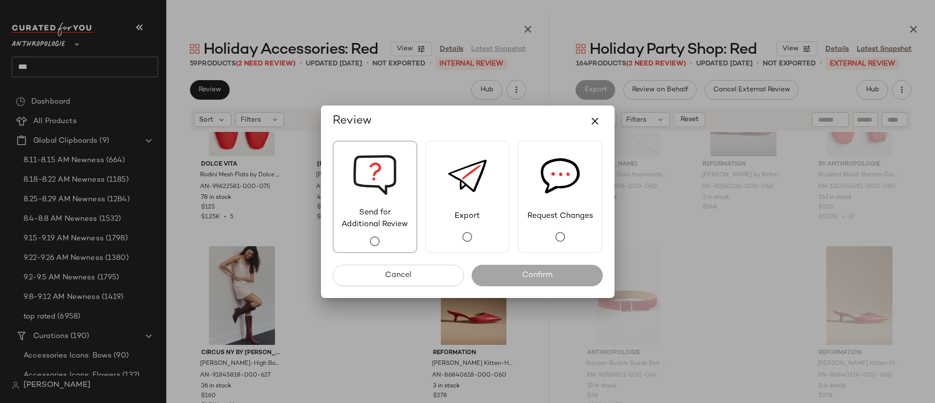
click at [348, 208] on span "Send for Additional Review" at bounding box center [375, 218] width 83 height 23
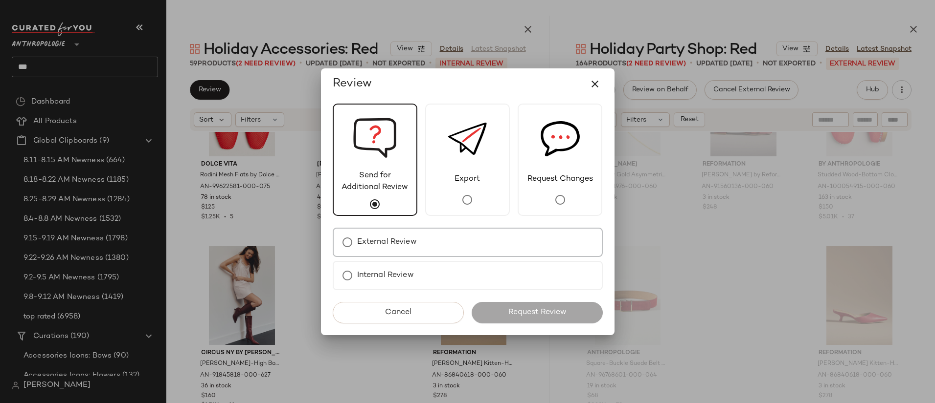
click at [446, 237] on div "External Review" at bounding box center [468, 242] width 270 height 29
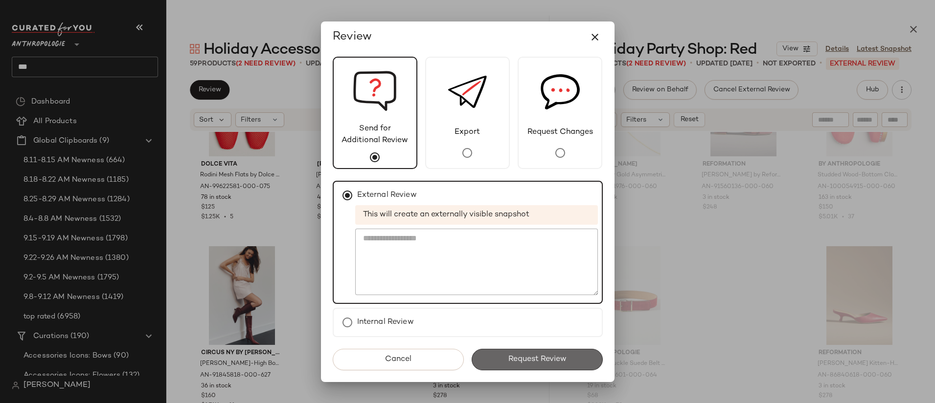
click at [560, 352] on button "Request Review" at bounding box center [536, 360] width 131 height 22
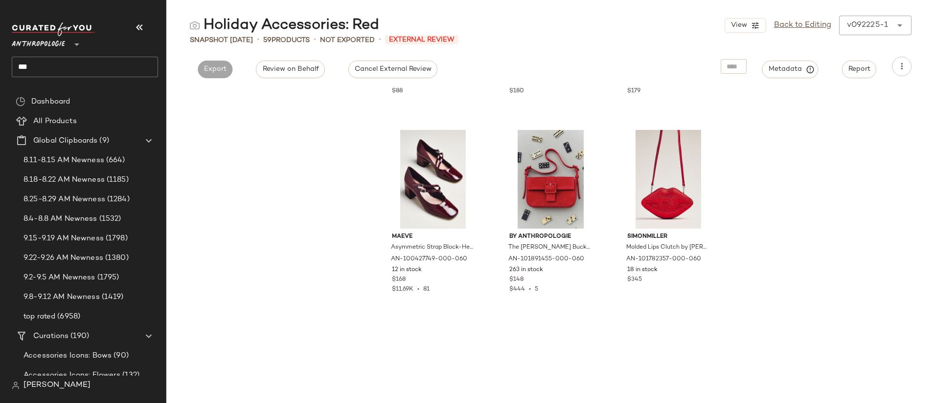
scroll to position [758, 0]
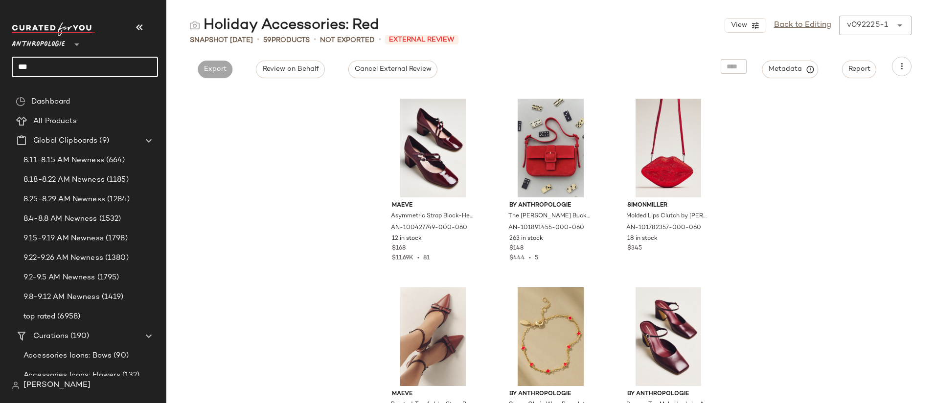
click at [94, 77] on input "***" at bounding box center [85, 67] width 146 height 21
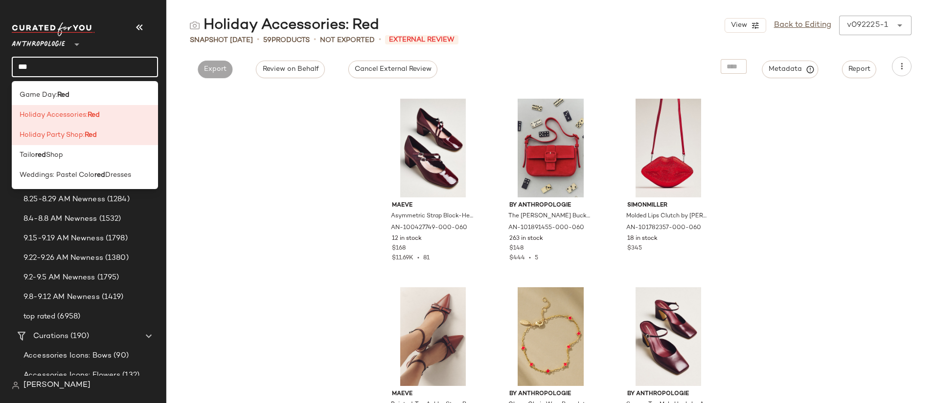
click at [94, 77] on input "***" at bounding box center [85, 67] width 146 height 21
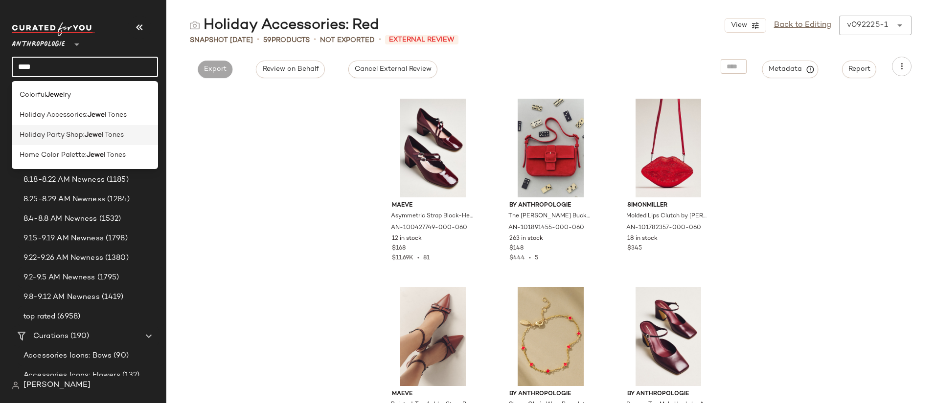
type input "****"
click at [108, 137] on span "l Tones" at bounding box center [113, 135] width 22 height 10
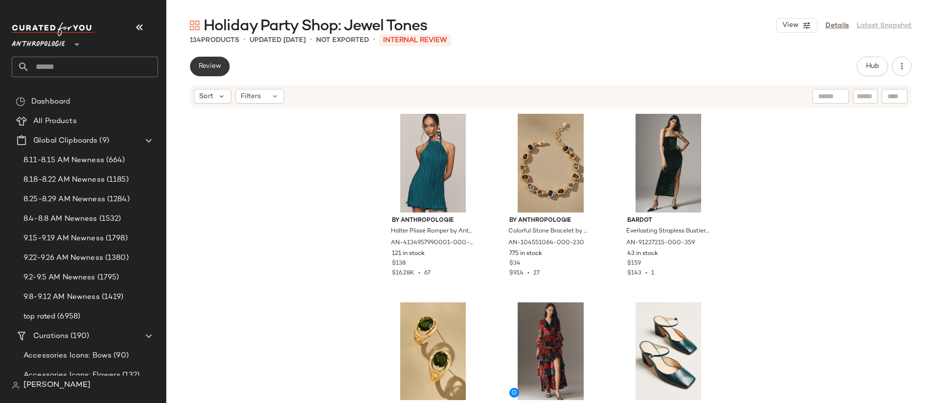
click at [216, 62] on button "Review" at bounding box center [210, 67] width 40 height 20
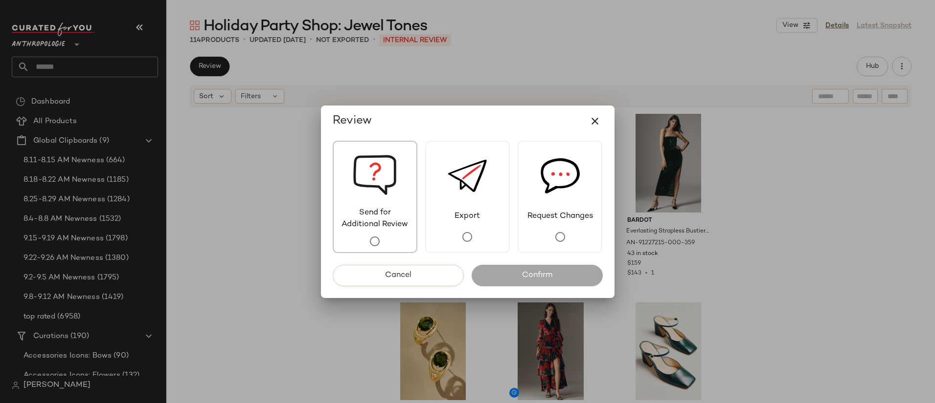
click at [337, 172] on div "Send for Additional Review" at bounding box center [375, 197] width 85 height 112
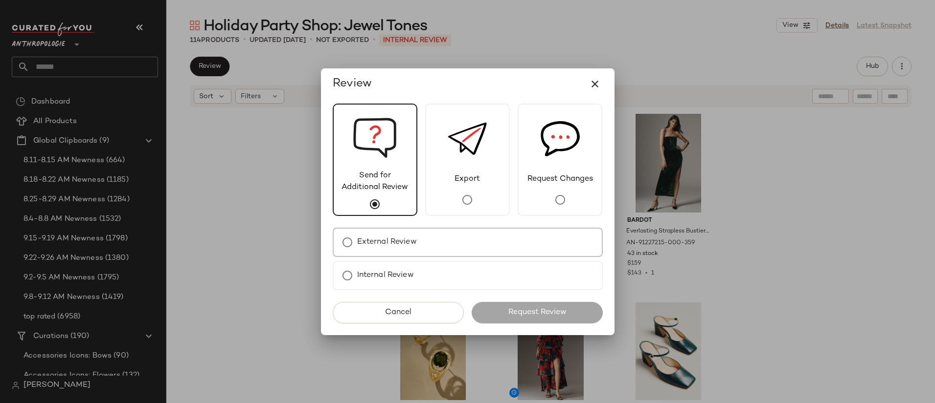
click at [490, 247] on div "External Review" at bounding box center [468, 242] width 270 height 29
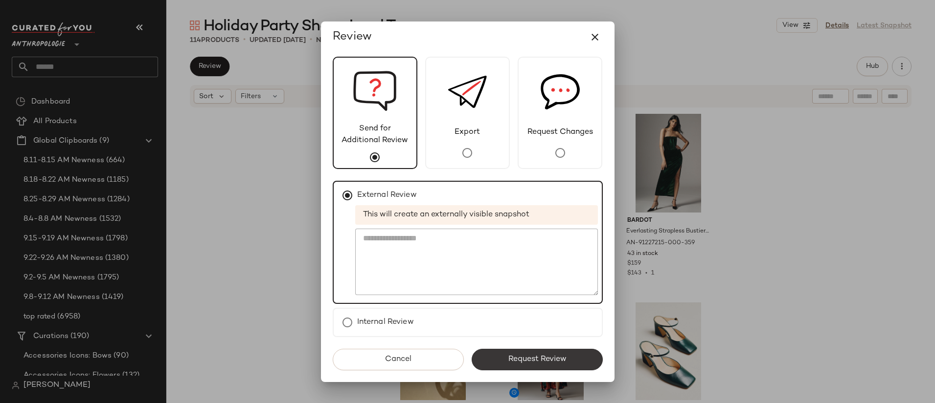
click at [550, 355] on button "Request Review" at bounding box center [536, 360] width 131 height 22
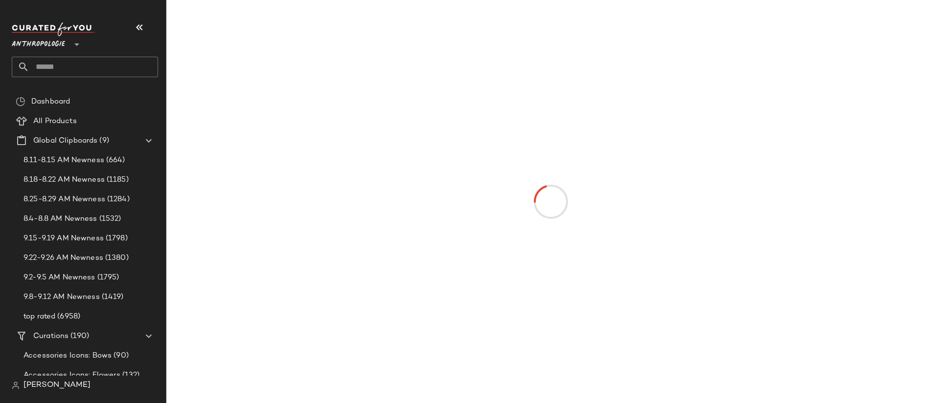
click at [82, 69] on input "text" at bounding box center [93, 67] width 129 height 21
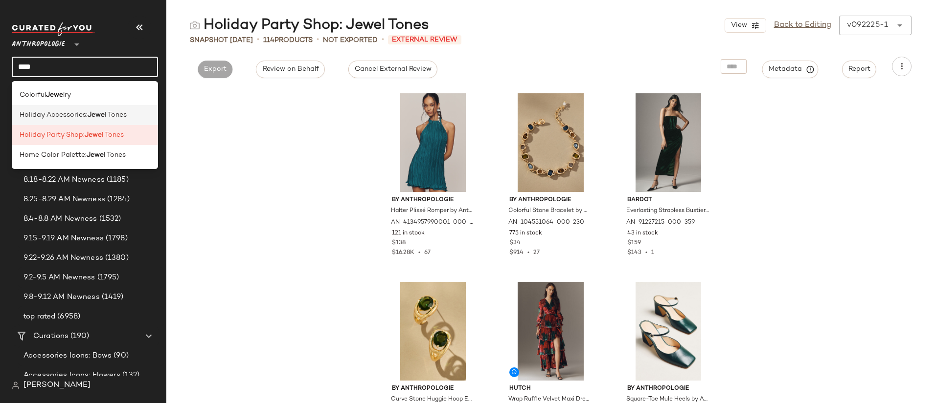
type input "****"
click at [82, 112] on span "Holiday Accessories:" at bounding box center [54, 115] width 68 height 10
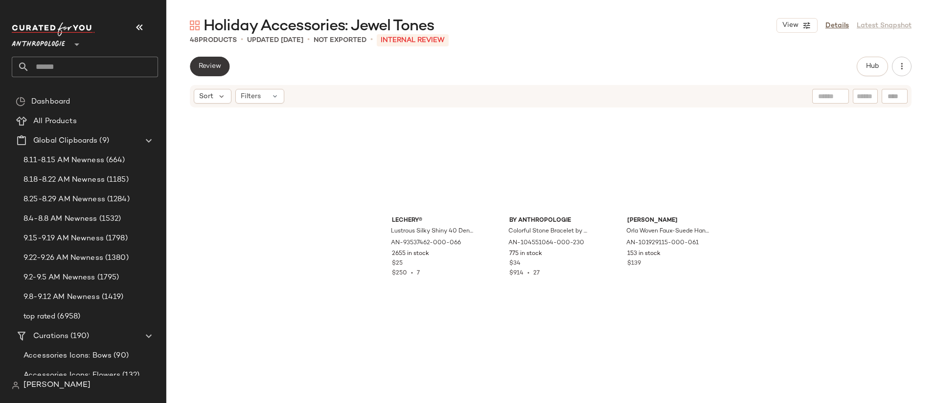
click at [216, 65] on span "Review" at bounding box center [209, 67] width 23 height 8
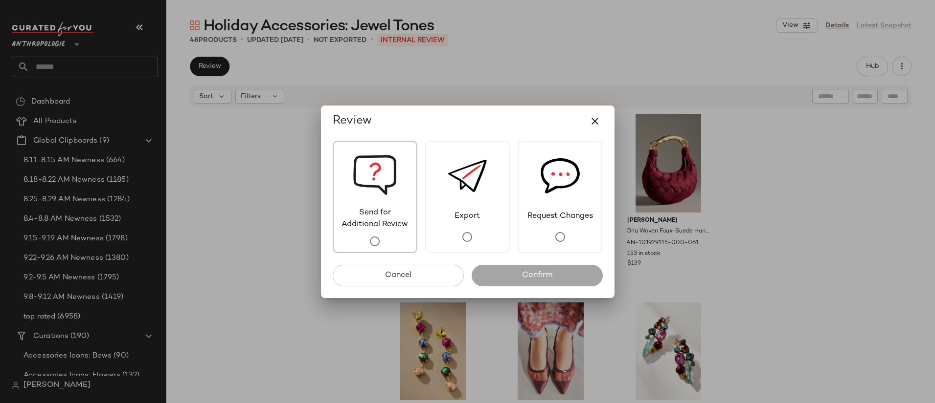
click at [383, 183] on img at bounding box center [375, 175] width 44 height 66
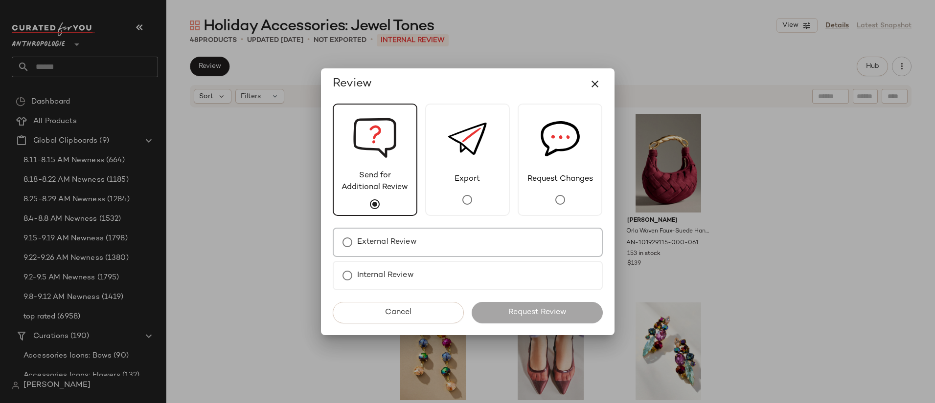
click at [508, 233] on div "External Review" at bounding box center [468, 242] width 270 height 29
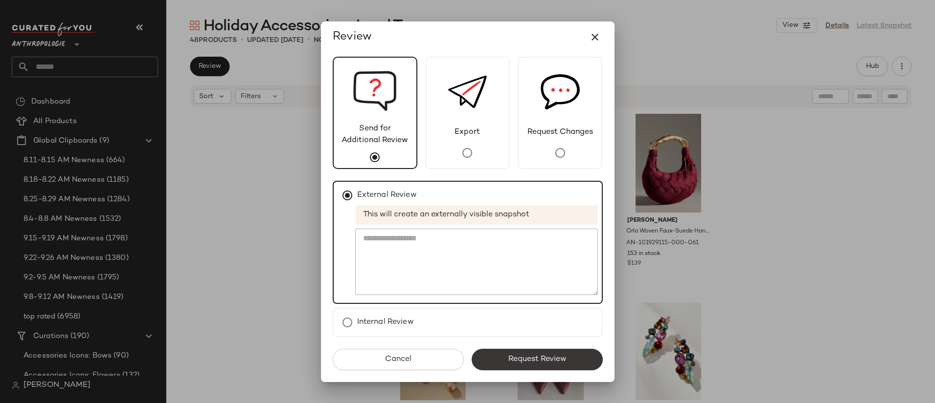
click at [558, 356] on span "Request Review" at bounding box center [536, 359] width 59 height 9
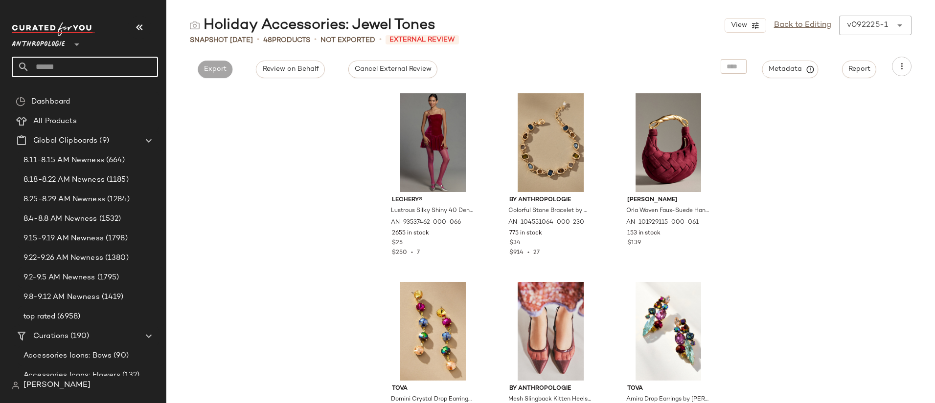
click at [108, 61] on input "text" at bounding box center [93, 67] width 129 height 21
type input "****"
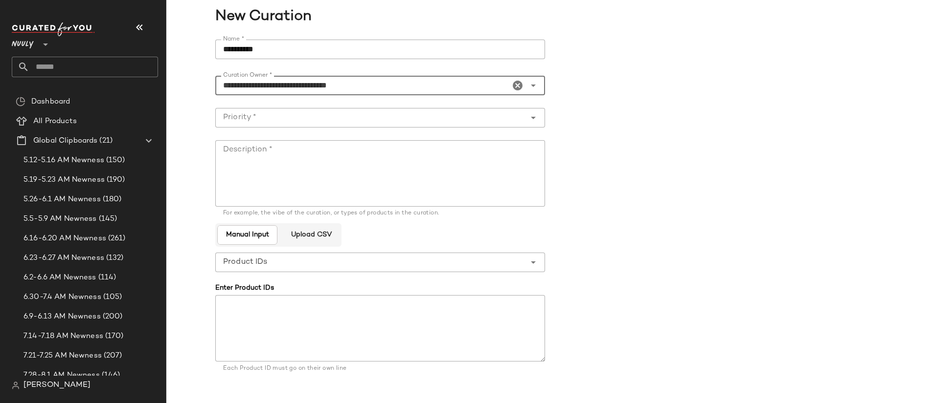
scroll to position [244, 0]
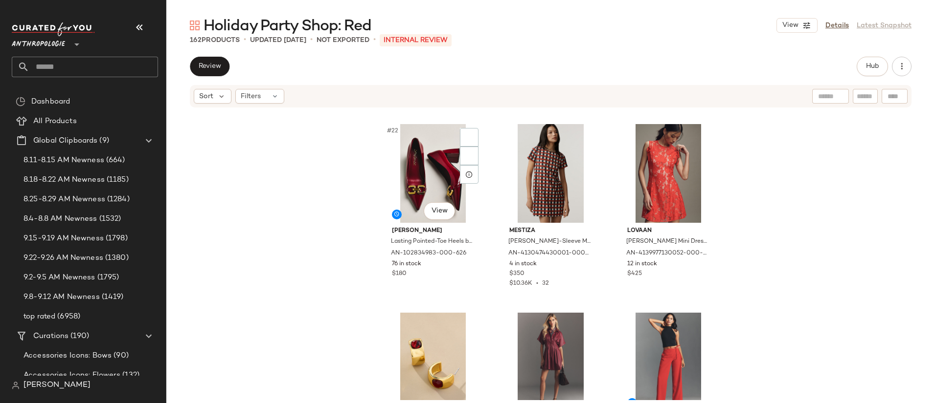
scroll to position [1320, 0]
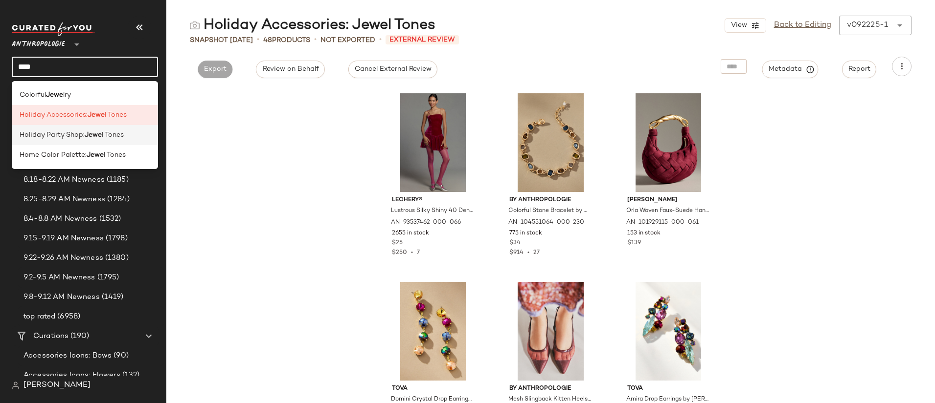
type input "****"
click at [123, 131] on span "l Tones" at bounding box center [113, 135] width 22 height 10
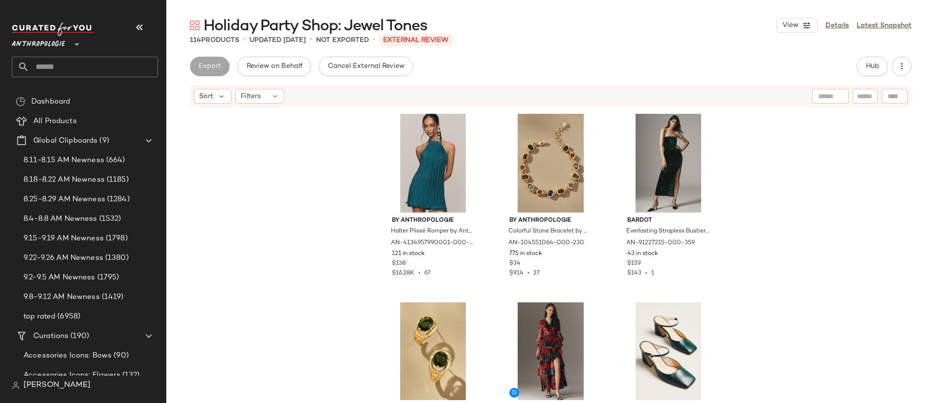
click at [108, 64] on input "text" at bounding box center [93, 67] width 129 height 21
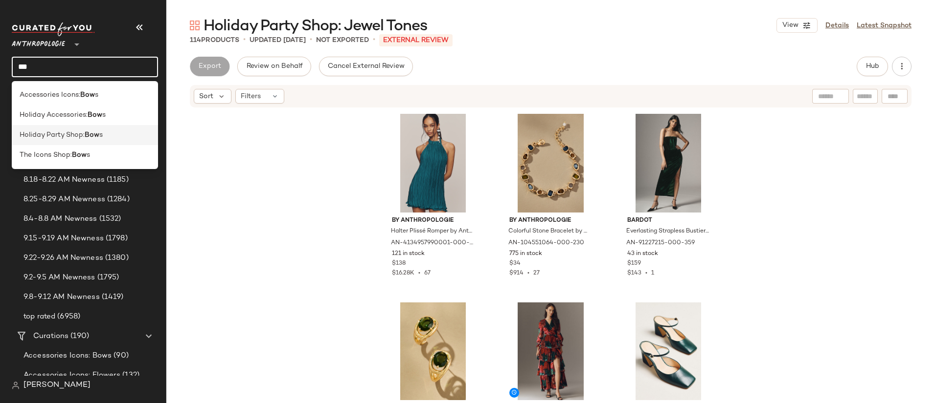
type input "***"
click at [102, 132] on span "s" at bounding box center [100, 135] width 3 height 10
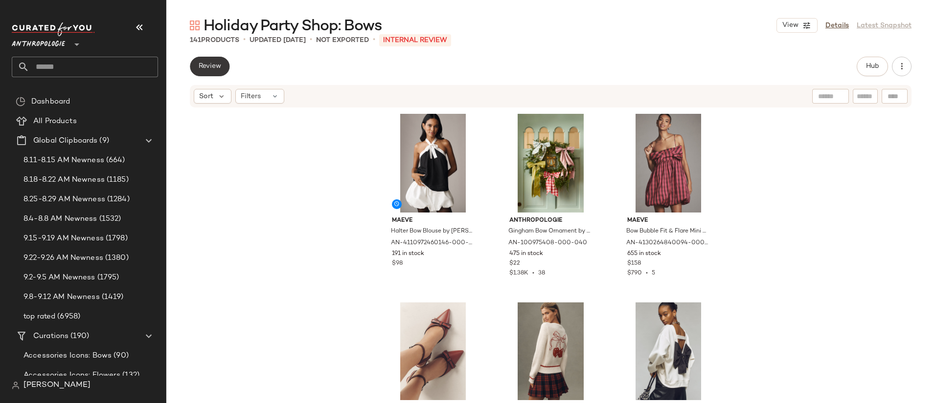
click at [211, 67] on span "Review" at bounding box center [209, 67] width 23 height 8
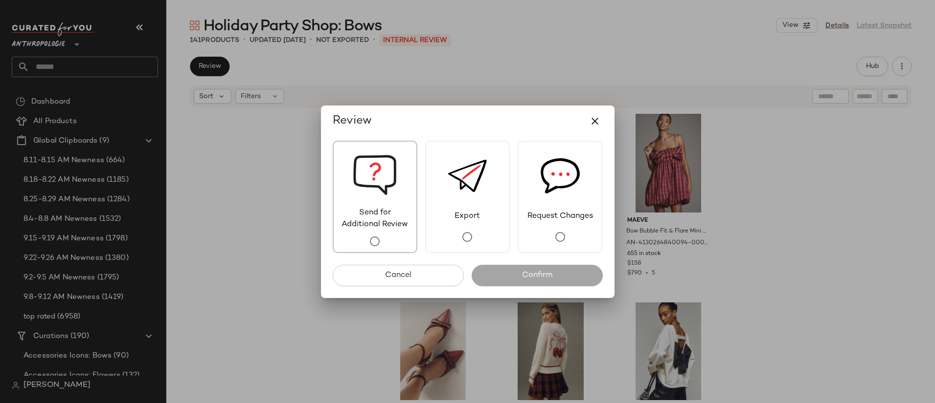
click at [400, 223] on span "Send for Additional Review" at bounding box center [375, 218] width 83 height 23
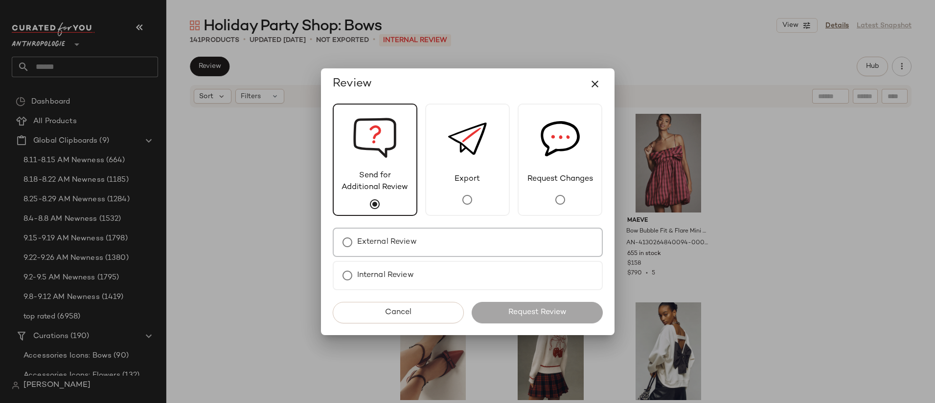
click at [451, 246] on div "External Review" at bounding box center [468, 242] width 270 height 29
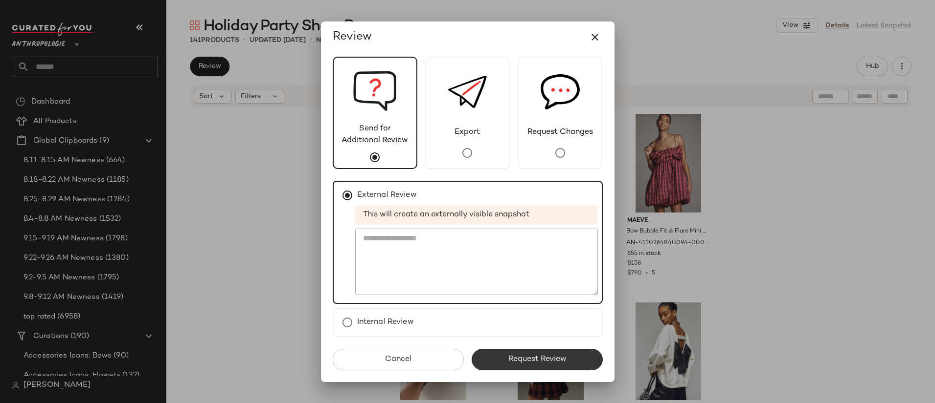
click at [553, 358] on span "Request Review" at bounding box center [536, 359] width 59 height 9
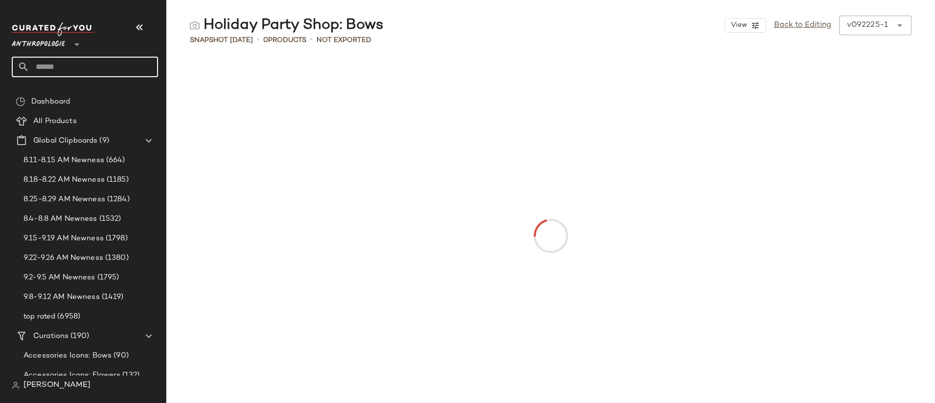
click at [95, 65] on input "text" at bounding box center [93, 67] width 129 height 21
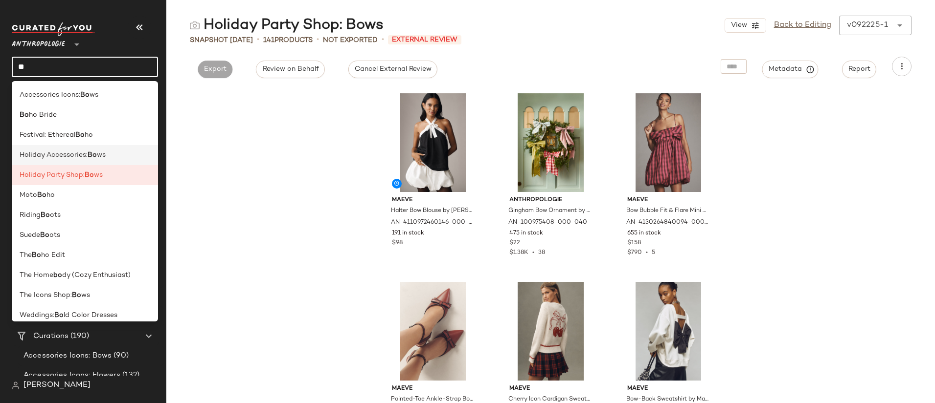
type input "**"
click at [51, 156] on span "Holiday Accessories:" at bounding box center [54, 155] width 68 height 10
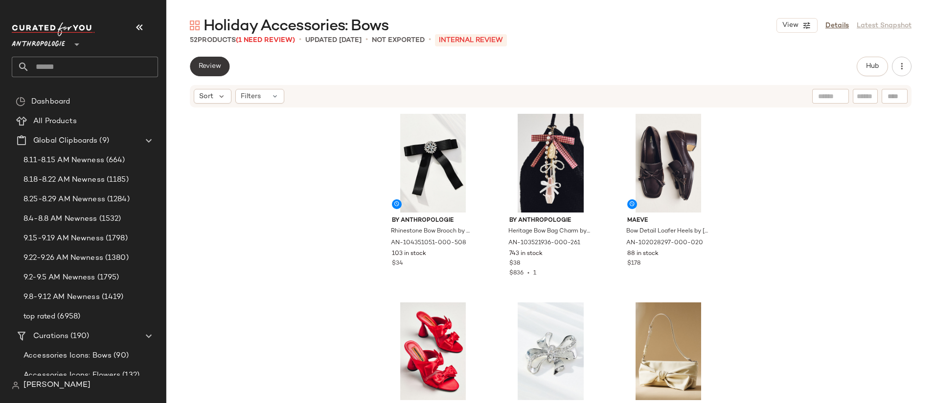
click at [208, 65] on span "Review" at bounding box center [209, 67] width 23 height 8
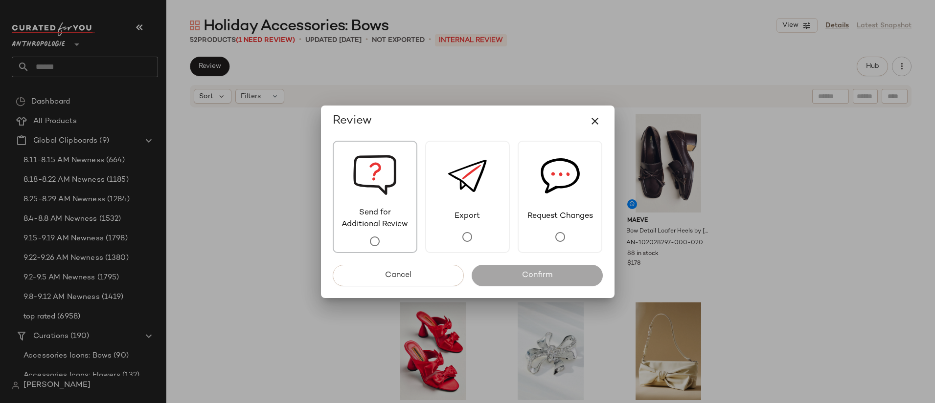
click at [372, 174] on img at bounding box center [375, 175] width 44 height 66
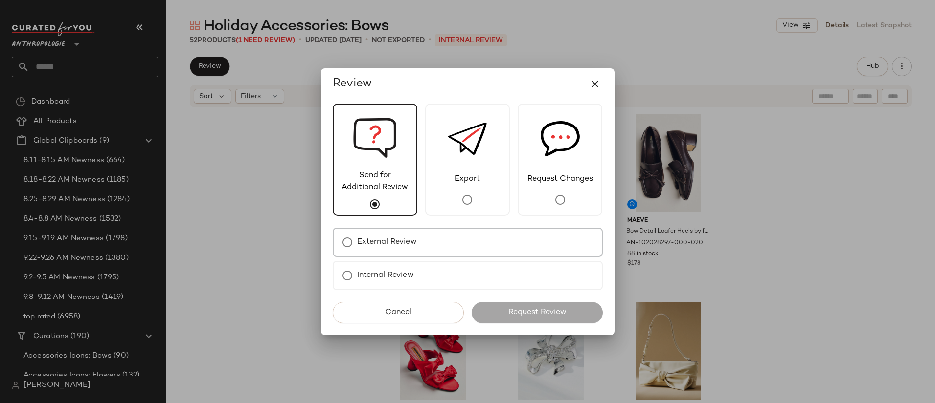
click at [451, 238] on div "External Review" at bounding box center [468, 242] width 270 height 29
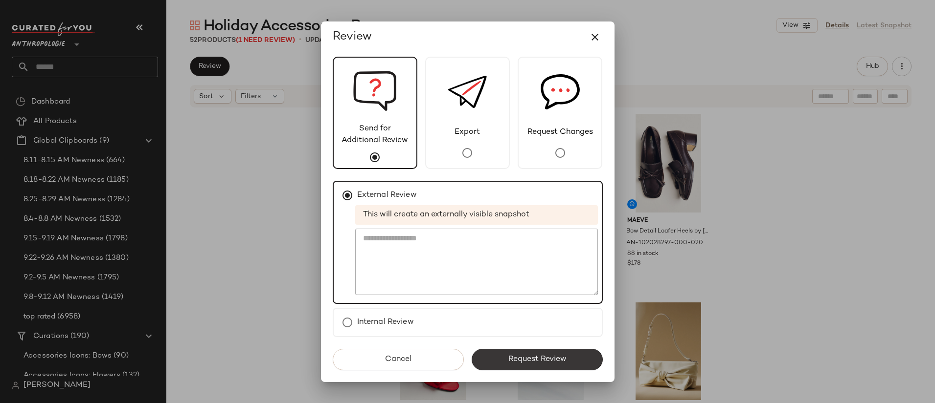
click at [528, 353] on button "Request Review" at bounding box center [536, 360] width 131 height 22
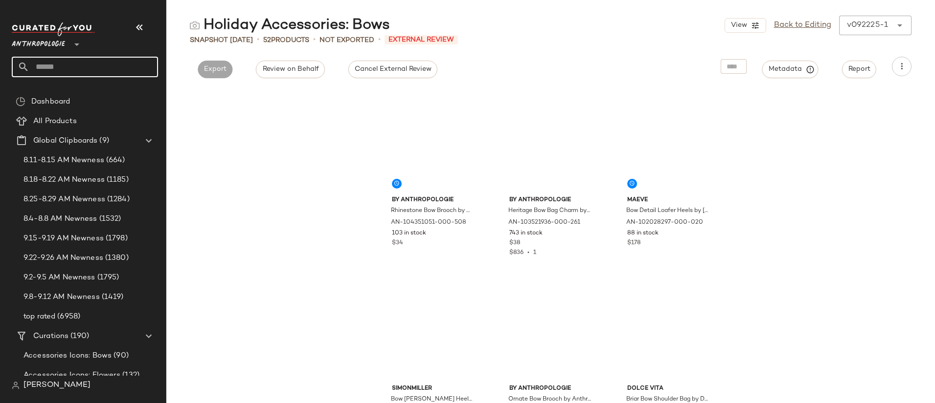
click at [87, 67] on input "text" at bounding box center [93, 67] width 129 height 21
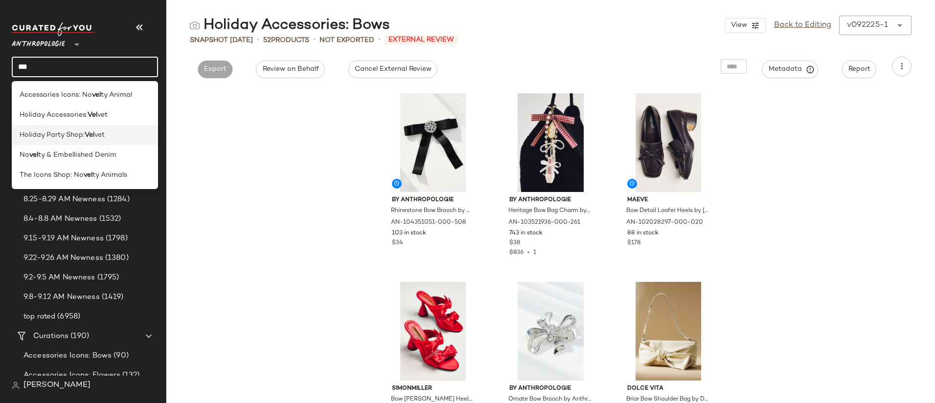
type input "***"
click at [63, 134] on span "Holiday Party Shop:" at bounding box center [52, 135] width 65 height 10
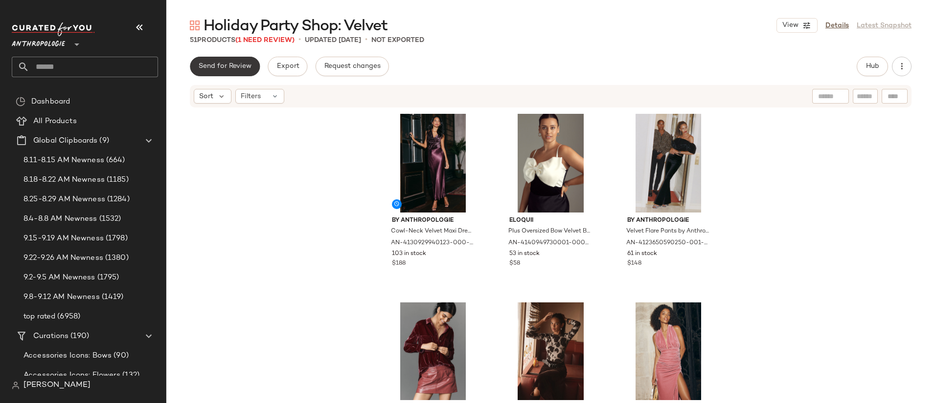
click at [244, 63] on span "Send for Review" at bounding box center [224, 67] width 53 height 8
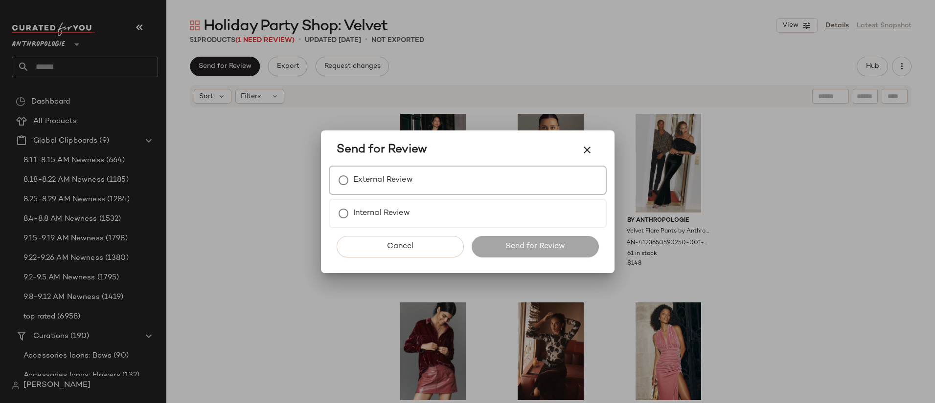
click at [394, 186] on label "External Review" at bounding box center [383, 181] width 60 height 20
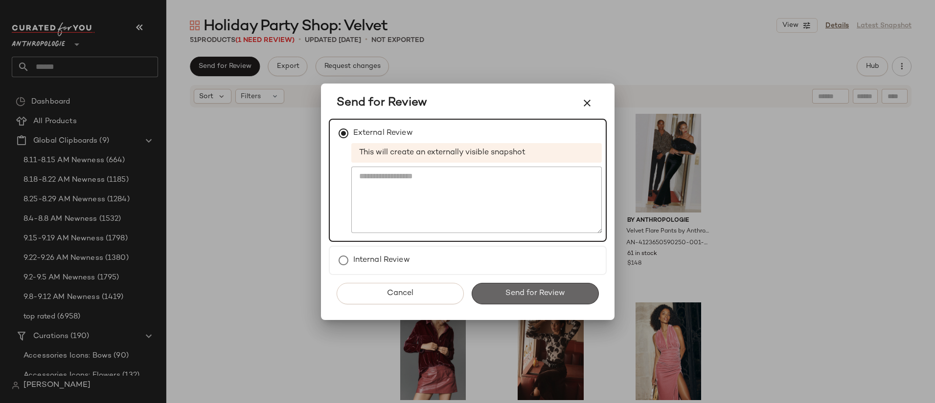
click at [488, 293] on button "Send for Review" at bounding box center [534, 294] width 127 height 22
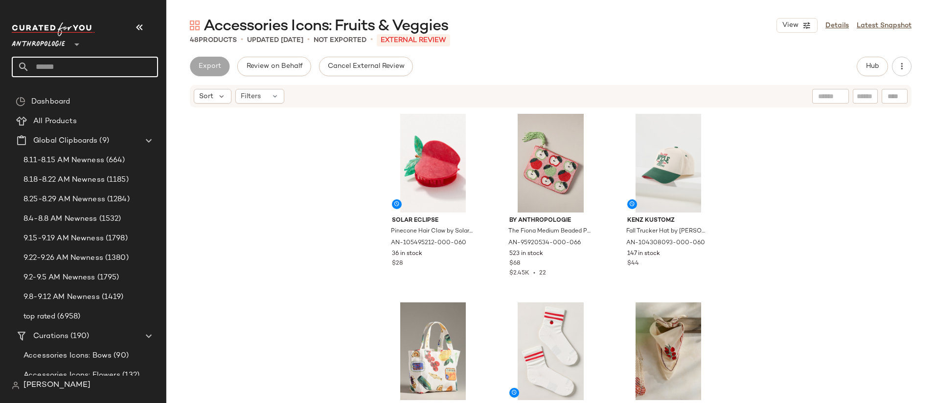
click at [78, 65] on input "text" at bounding box center [93, 67] width 129 height 21
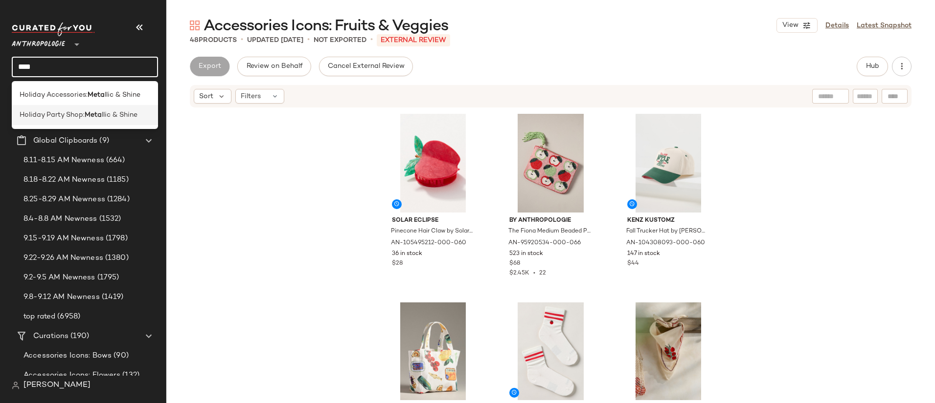
type input "****"
click at [78, 111] on span "Holiday Party Shop:" at bounding box center [52, 115] width 65 height 10
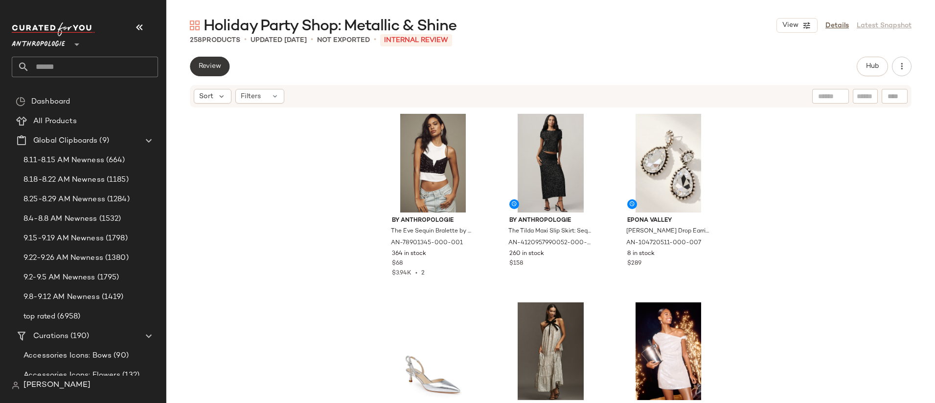
click at [214, 67] on span "Review" at bounding box center [209, 67] width 23 height 8
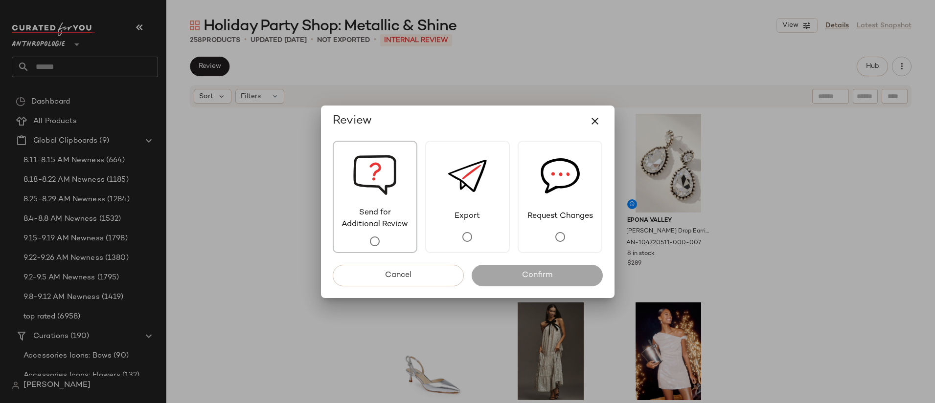
click at [380, 193] on img at bounding box center [375, 175] width 44 height 66
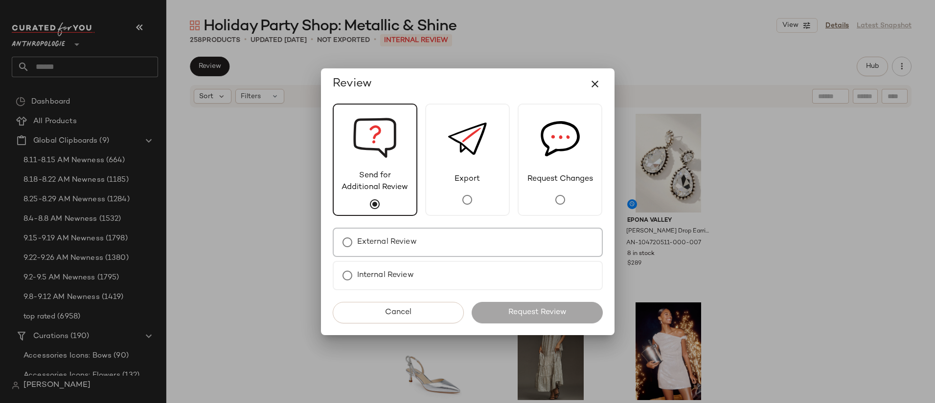
click at [441, 241] on div "External Review" at bounding box center [468, 242] width 270 height 29
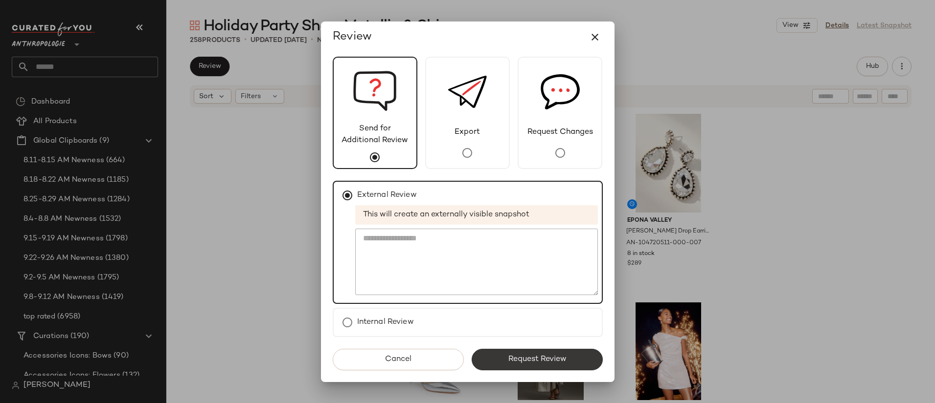
click at [532, 363] on span "Request Review" at bounding box center [536, 359] width 59 height 9
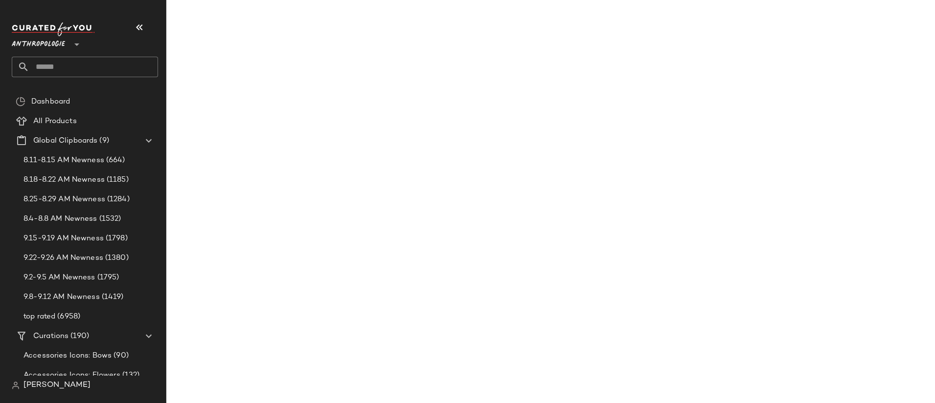
click at [86, 65] on input "text" at bounding box center [93, 67] width 129 height 21
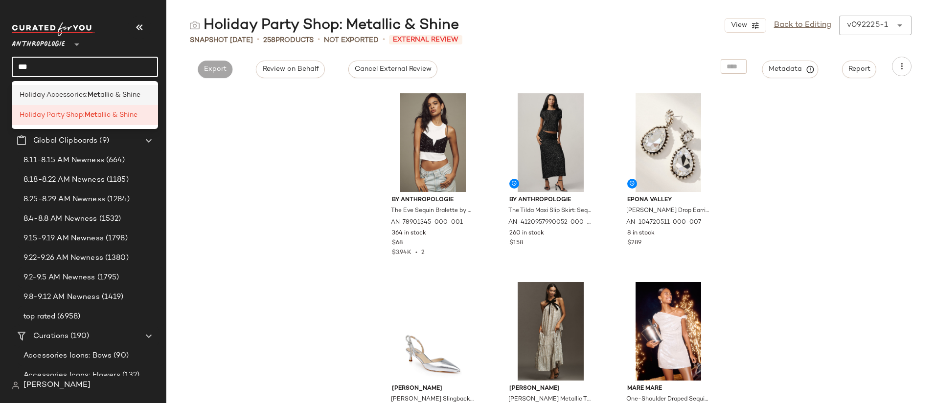
type input "***"
click at [149, 96] on div "Holiday Accessories: Met allic & Shine" at bounding box center [85, 95] width 131 height 10
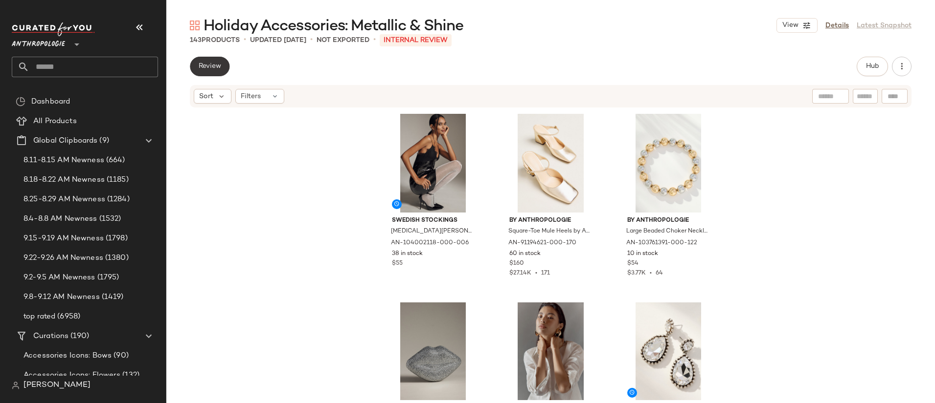
click at [222, 62] on button "Review" at bounding box center [210, 67] width 40 height 20
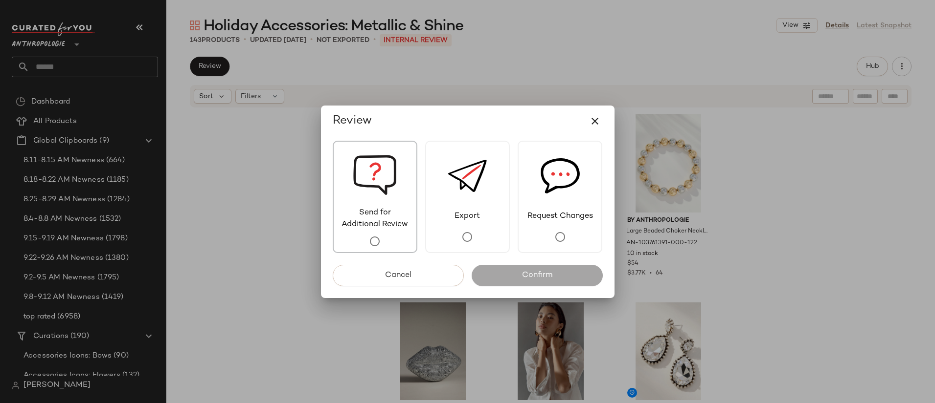
click at [395, 194] on img at bounding box center [375, 175] width 44 height 66
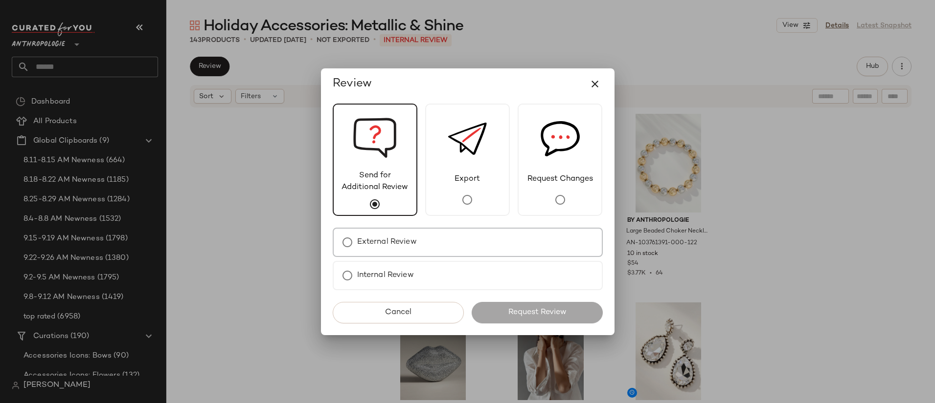
click at [451, 236] on div "External Review" at bounding box center [468, 242] width 270 height 29
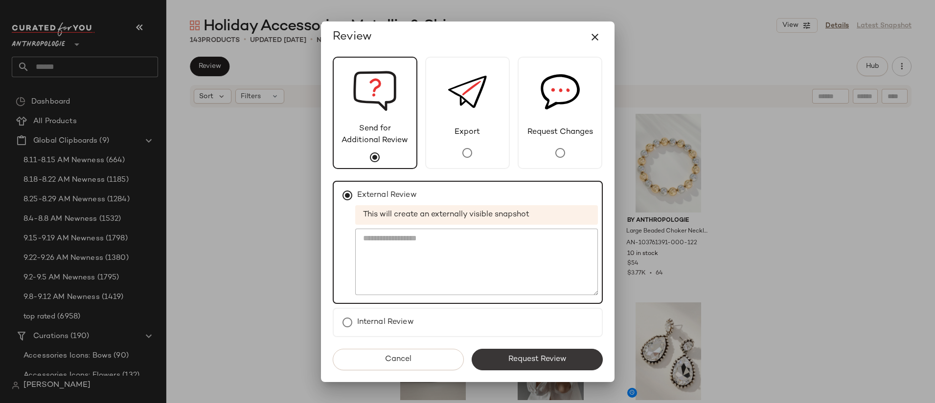
click at [553, 360] on span "Request Review" at bounding box center [536, 359] width 59 height 9
